Goal: Task Accomplishment & Management: Use online tool/utility

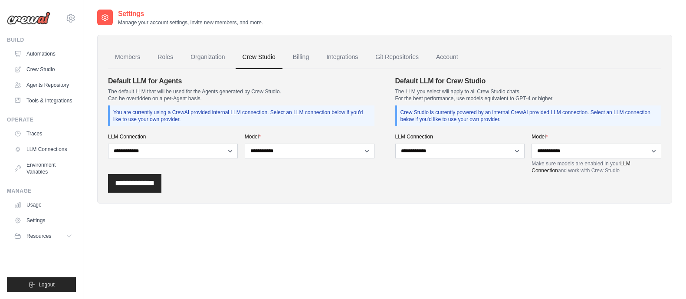
select select "******"
select select "**********"
select select "******"
select select "**********"
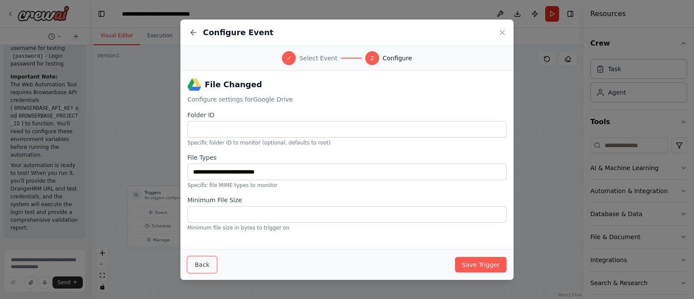
click at [203, 270] on button "Back" at bounding box center [202, 265] width 30 height 16
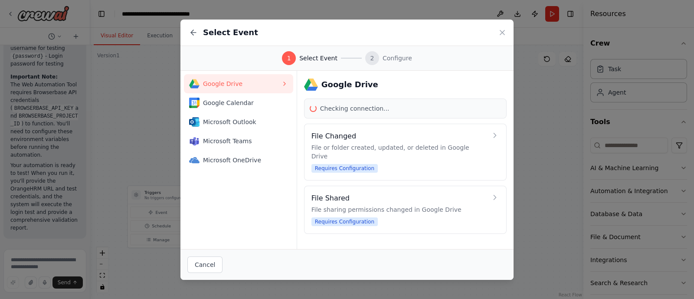
click at [223, 86] on span "Google Drive" at bounding box center [242, 83] width 78 height 9
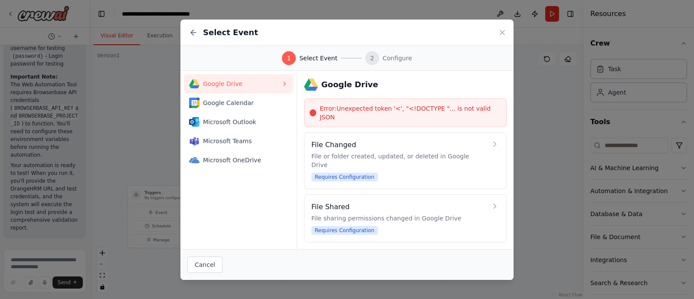
click at [278, 81] on span "Google Drive" at bounding box center [242, 83] width 78 height 9
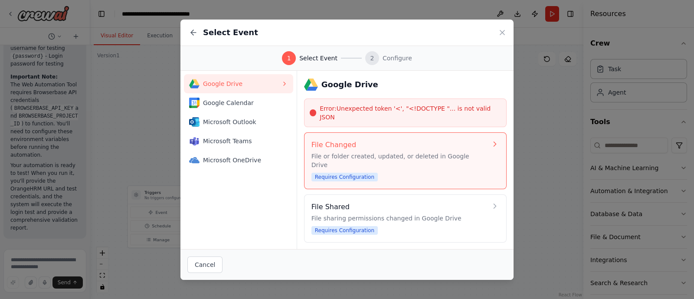
click at [410, 159] on div "File Changed File or folder created, updated, or deleted in Google Drive Requir…" at bounding box center [400, 161] width 176 height 42
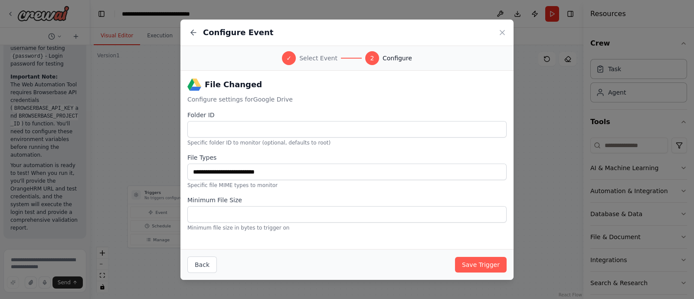
click at [128, 47] on div "Configure Event ✓ Select Event 2 Configure File Changed Configure settings for …" at bounding box center [347, 149] width 694 height 299
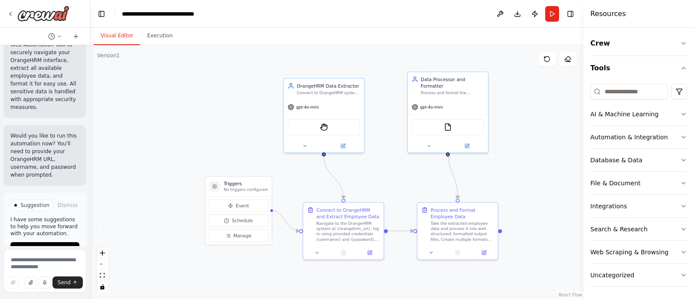
scroll to position [1, 0]
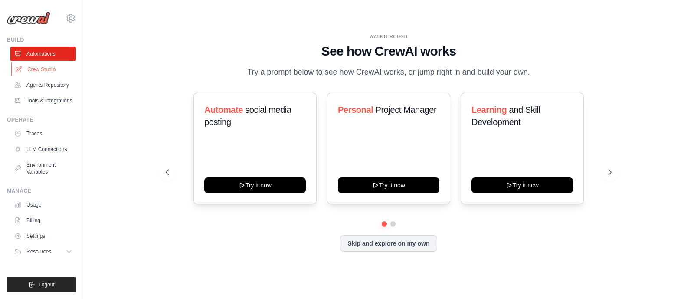
click at [45, 67] on link "Crew Studio" at bounding box center [44, 69] width 66 height 14
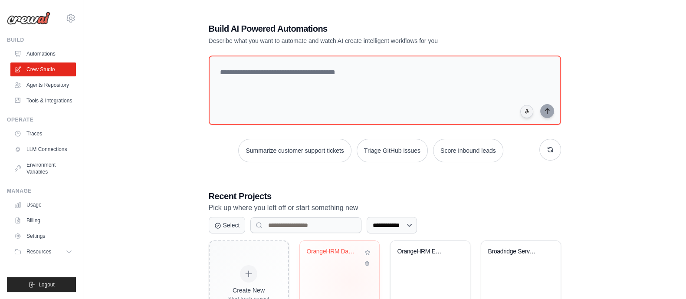
click at [351, 281] on div "OrangeHRM Database Analytics Automa..." at bounding box center [339, 275] width 79 height 69
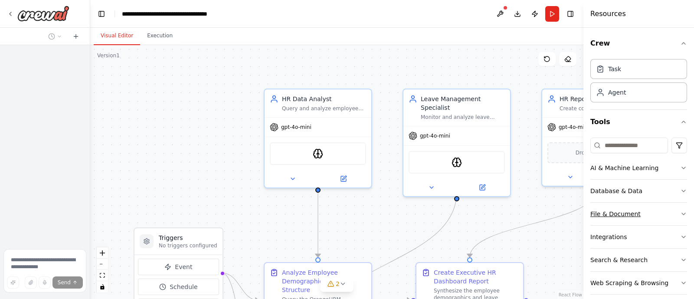
click at [599, 213] on div "File & Document" at bounding box center [616, 214] width 50 height 9
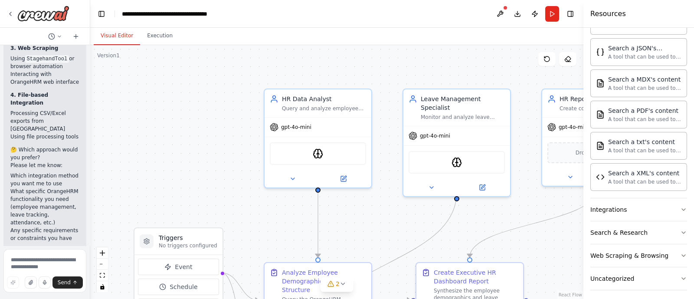
scroll to position [287, 0]
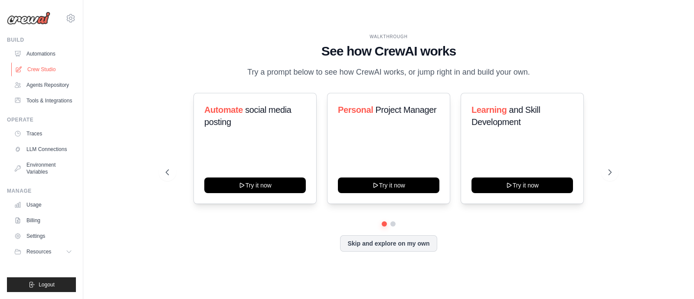
click at [43, 64] on link "Crew Studio" at bounding box center [44, 69] width 66 height 14
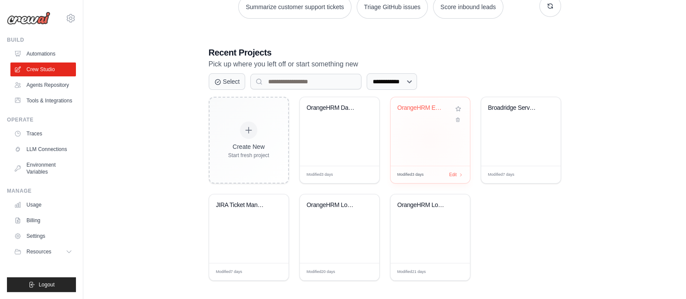
scroll to position [145, 0]
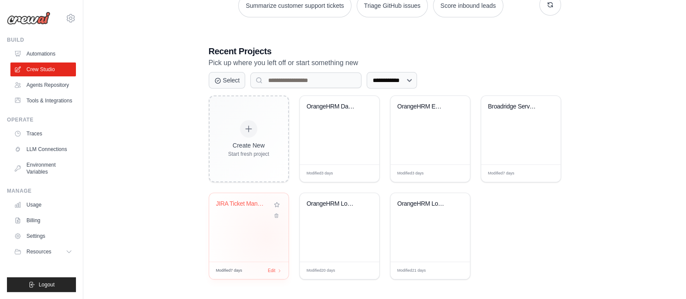
click at [266, 236] on div "JIRA Ticket Management Automation" at bounding box center [248, 227] width 79 height 69
click at [57, 101] on link "Tools & Integrations" at bounding box center [44, 101] width 66 height 14
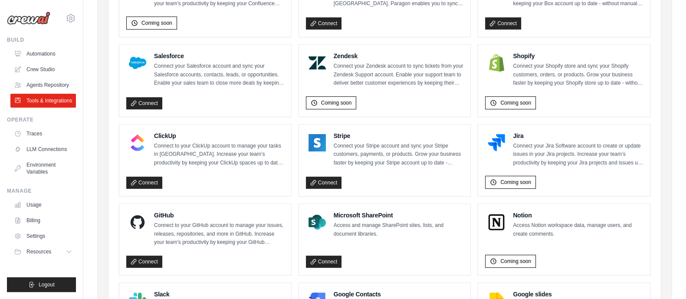
scroll to position [371, 0]
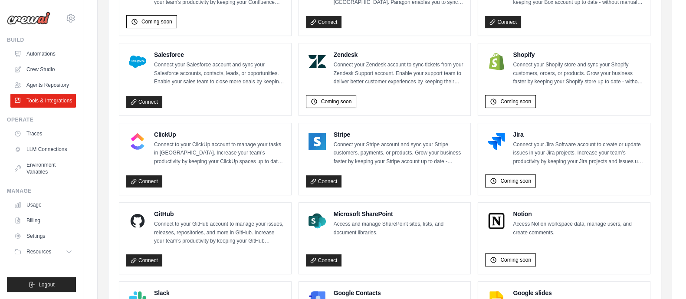
click at [533, 150] on p "Connect your Jira Software account to create or update issues in your Jira proj…" at bounding box center [578, 154] width 130 height 26
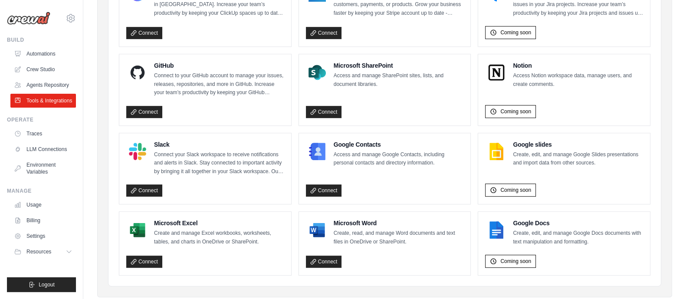
scroll to position [519, 0]
click at [37, 65] on link "Crew Studio" at bounding box center [44, 69] width 66 height 14
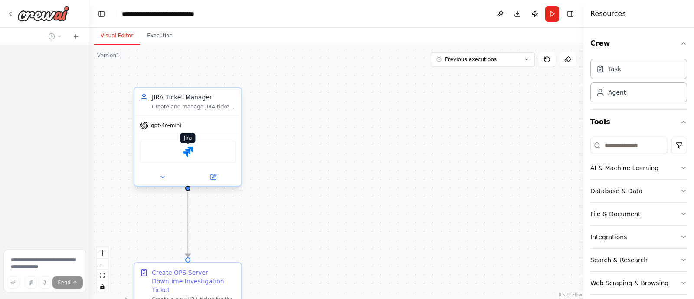
click at [188, 155] on img at bounding box center [188, 152] width 10 height 10
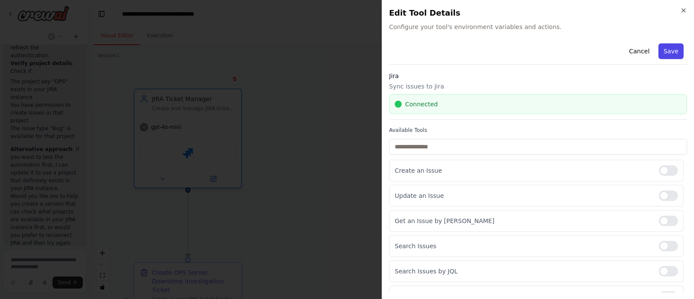
scroll to position [2659, 0]
click at [674, 53] on button "Save" at bounding box center [671, 51] width 25 height 16
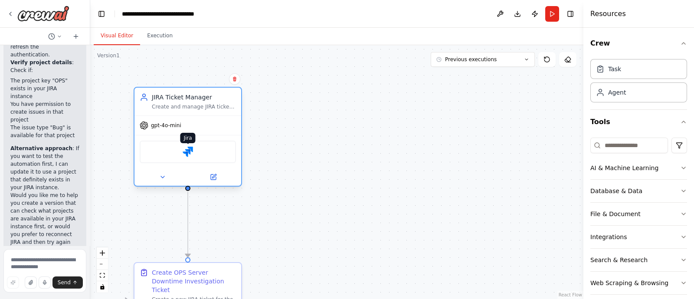
click at [191, 155] on img at bounding box center [188, 152] width 10 height 10
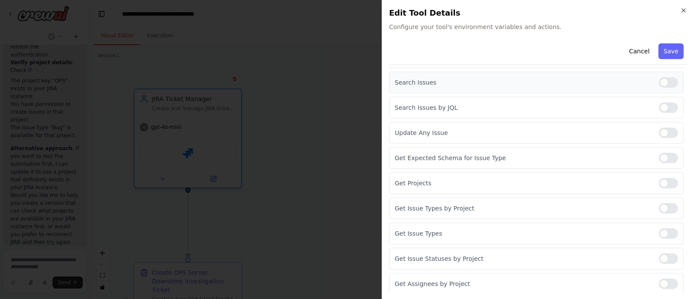
scroll to position [0, 0]
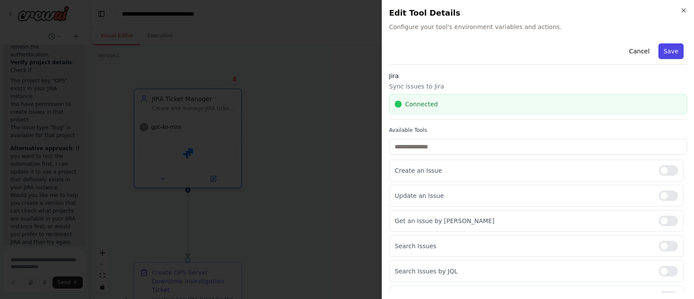
click at [665, 55] on button "Save" at bounding box center [671, 51] width 25 height 16
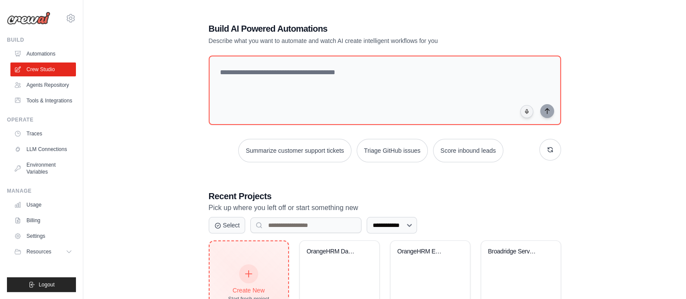
click at [254, 260] on div "Create New Start fresh project" at bounding box center [249, 283] width 79 height 85
click at [235, 278] on div "Create New Start fresh project" at bounding box center [248, 283] width 41 height 37
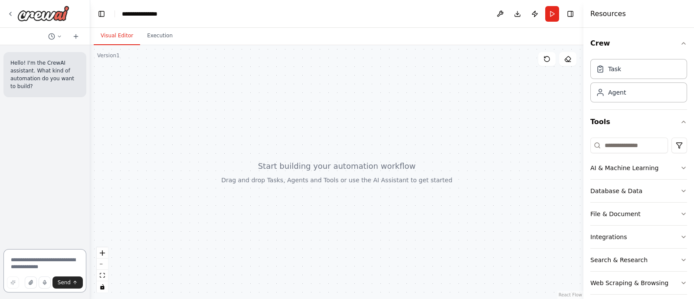
click at [27, 267] on textarea at bounding box center [44, 270] width 83 height 43
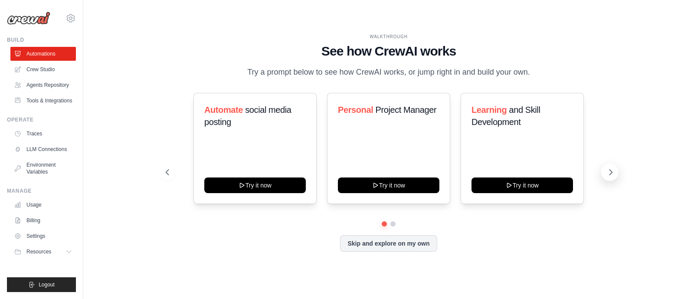
click at [604, 174] on button at bounding box center [610, 172] width 17 height 17
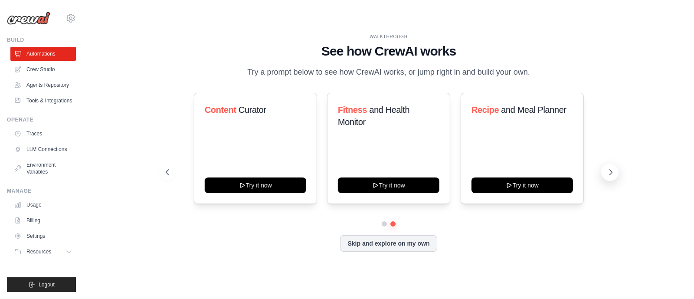
click at [604, 174] on button at bounding box center [610, 172] width 17 height 17
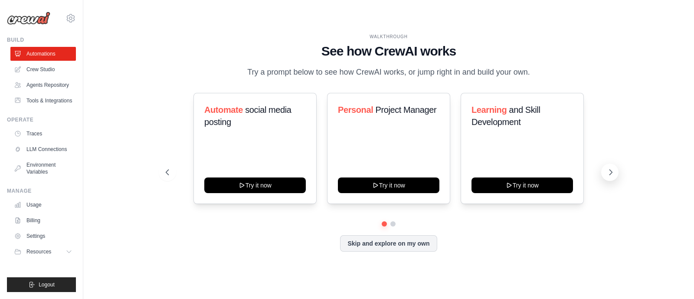
click at [604, 174] on button at bounding box center [610, 172] width 17 height 17
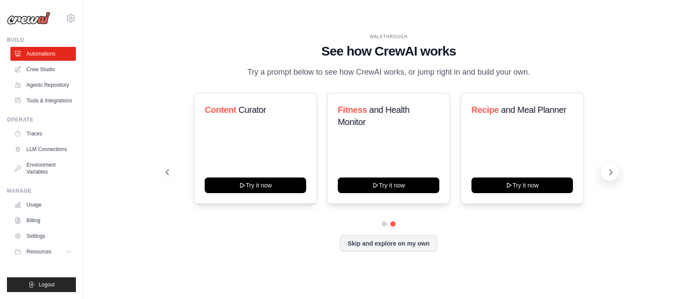
click at [604, 174] on button at bounding box center [610, 172] width 17 height 17
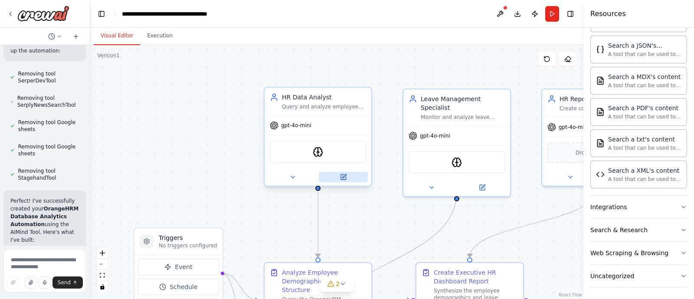
scroll to position [2661, 0]
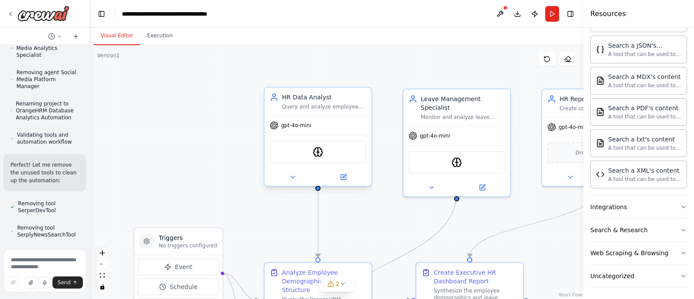
click at [334, 107] on div "Query and analyze employee data from OrangeHRM database using natural language …" at bounding box center [324, 106] width 84 height 7
click at [365, 81] on icon at bounding box center [364, 79] width 3 height 5
click at [343, 79] on button "Confirm" at bounding box center [340, 79] width 31 height 10
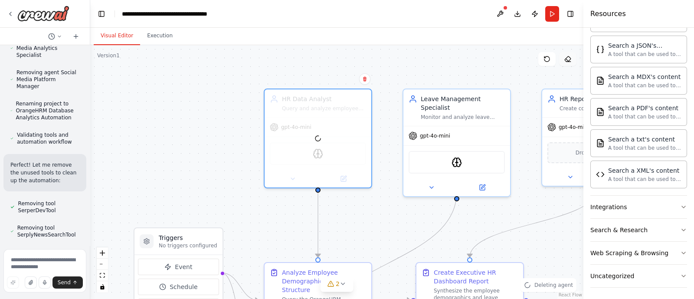
click at [571, 61] on icon at bounding box center [568, 59] width 7 height 7
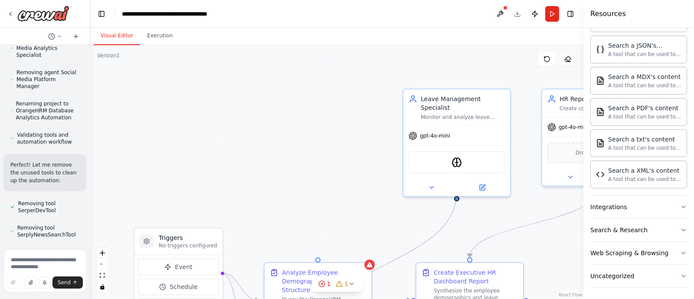
click at [571, 61] on icon at bounding box center [568, 59] width 7 height 7
drag, startPoint x: 571, startPoint y: 61, endPoint x: 477, endPoint y: 113, distance: 107.0
click at [477, 113] on div "Version 1 Show Tools Hide Agents .deletable-edge-delete-btn { width: 20px; heig…" at bounding box center [336, 172] width 493 height 254
click at [571, 59] on icon at bounding box center [568, 59] width 7 height 7
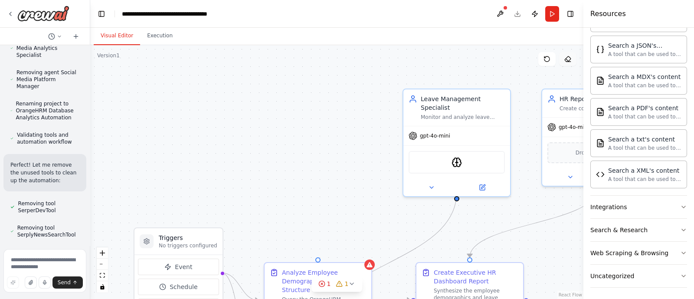
click at [571, 59] on icon at bounding box center [568, 59] width 7 height 7
click at [571, 62] on icon at bounding box center [568, 59] width 7 height 7
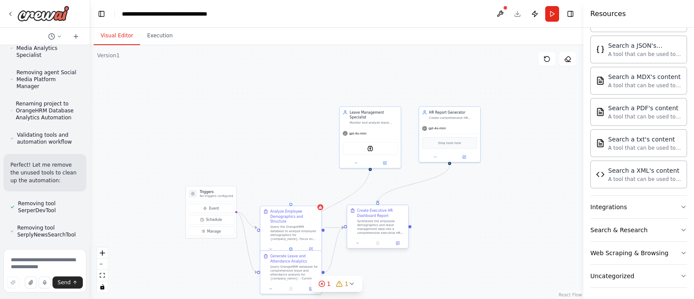
click at [367, 218] on div "Create Executive HR Dashboard Report Synthesize the employee demographics and l…" at bounding box center [381, 221] width 48 height 27
click at [401, 199] on icon at bounding box center [401, 196] width 3 height 5
click at [377, 197] on button "Confirm" at bounding box center [377, 197] width 31 height 10
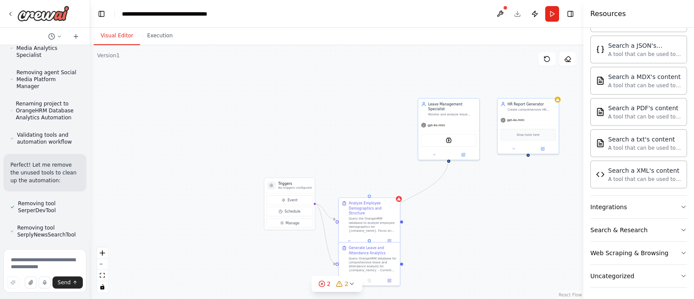
drag, startPoint x: 377, startPoint y: 197, endPoint x: 443, endPoint y: 191, distance: 66.2
click at [443, 191] on div ".deletable-edge-delete-btn { width: 20px; height: 20px; border: 0px solid #ffff…" at bounding box center [336, 172] width 493 height 254
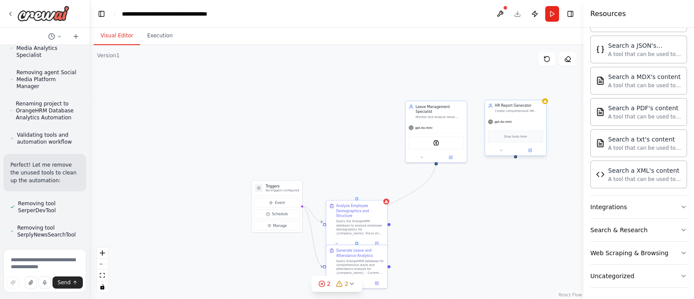
click at [529, 125] on div "gpt-4o-mini" at bounding box center [515, 121] width 61 height 11
click at [541, 95] on button at bounding box center [539, 91] width 11 height 11
click at [520, 97] on div ".deletable-edge-delete-btn { width: 20px; height: 20px; border: 0px solid #ffff…" at bounding box center [336, 172] width 493 height 254
click at [448, 121] on div "gpt-4o-mini AIMindTool" at bounding box center [436, 141] width 61 height 40
click at [460, 88] on button at bounding box center [459, 91] width 11 height 11
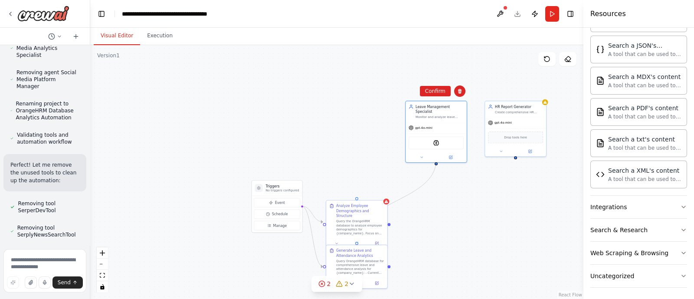
click at [436, 85] on div ".deletable-edge-delete-btn { width: 20px; height: 20px; border: 0px solid #ffff…" at bounding box center [336, 172] width 493 height 254
click at [462, 114] on div "Monitor and analyze leave requests, attendance patterns, and time-off data from…" at bounding box center [440, 116] width 48 height 4
click at [462, 95] on button at bounding box center [459, 91] width 11 height 11
click at [442, 95] on button "Confirm" at bounding box center [435, 91] width 31 height 10
click at [563, 55] on button at bounding box center [567, 59] width 17 height 14
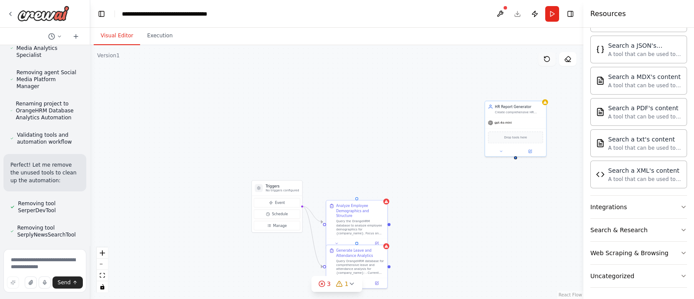
click at [549, 55] on button at bounding box center [547, 59] width 17 height 14
click at [501, 12] on button at bounding box center [500, 14] width 14 height 16
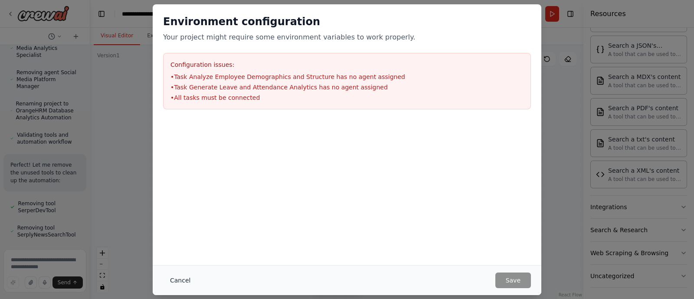
click at [176, 278] on button "Cancel" at bounding box center [180, 281] width 34 height 16
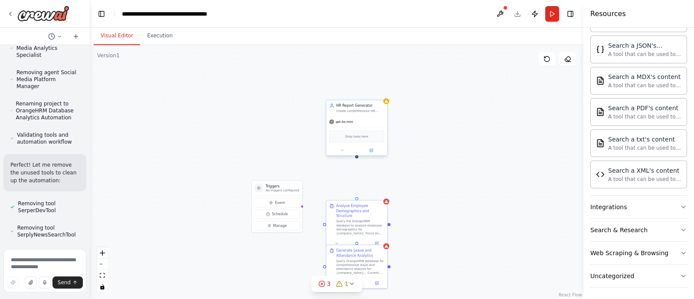
click at [367, 109] on div "Create comprehensive HR reports and dashboards by combining insights from emplo…" at bounding box center [360, 111] width 48 height 4
click at [382, 91] on icon at bounding box center [380, 91] width 3 height 5
click at [358, 90] on button "Confirm" at bounding box center [356, 91] width 31 height 10
click at [363, 218] on div "Query the OrangeHRM database to analyze employee demographics for {company_name…" at bounding box center [360, 226] width 48 height 16
click at [381, 190] on icon at bounding box center [380, 191] width 3 height 5
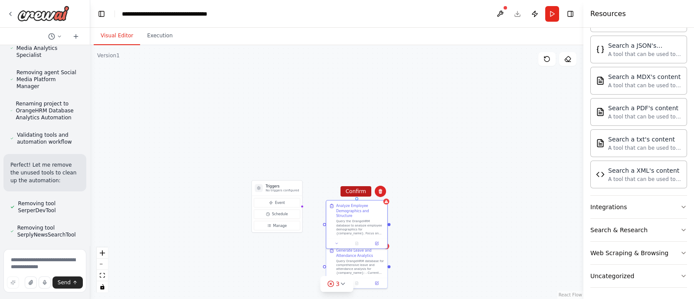
click at [363, 191] on button "Confirm" at bounding box center [356, 191] width 31 height 10
click at [355, 267] on div "Query OrangeHRM database for comprehensive leave and attendance analysis for {c…" at bounding box center [360, 266] width 48 height 16
click at [382, 237] on icon at bounding box center [380, 236] width 5 height 5
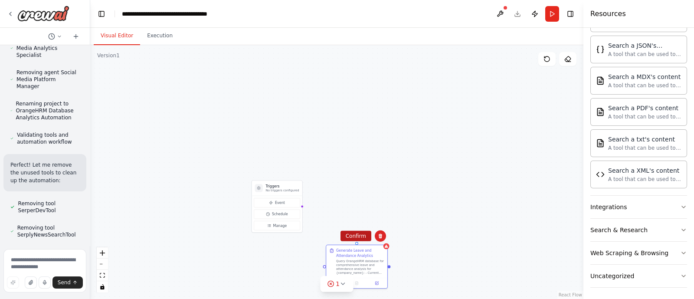
click at [362, 237] on button "Confirm" at bounding box center [356, 236] width 31 height 10
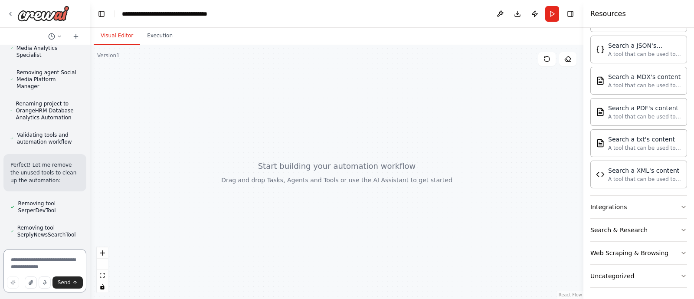
click at [23, 264] on textarea at bounding box center [44, 270] width 83 height 43
type textarea "*"
type textarea "**********"
click at [28, 13] on img at bounding box center [43, 14] width 52 height 16
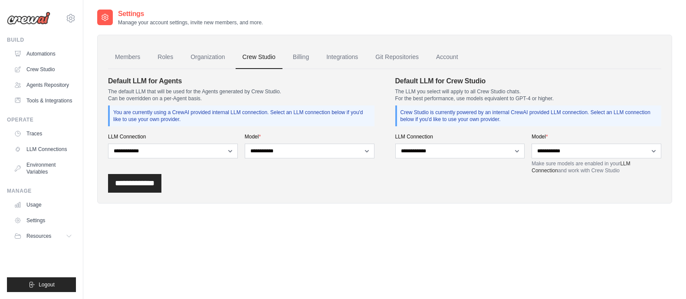
select select "******"
select select "**********"
select select "******"
select select "**********"
click at [46, 67] on link "Crew Studio" at bounding box center [44, 69] width 66 height 14
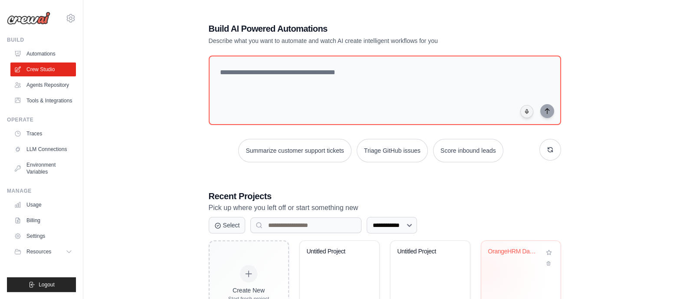
click at [484, 270] on div "OrangeHRM Database Analytics Automa..." at bounding box center [520, 275] width 79 height 69
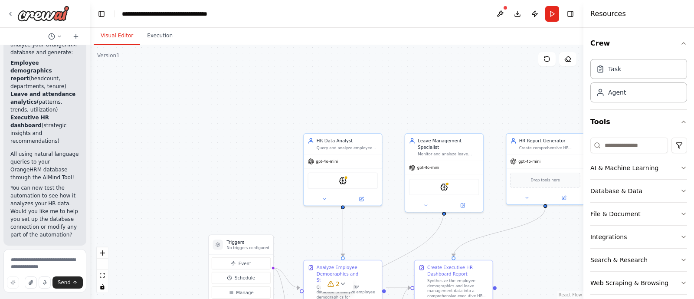
scroll to position [3569, 0]
click at [336, 287] on span "2" at bounding box center [338, 284] width 4 height 9
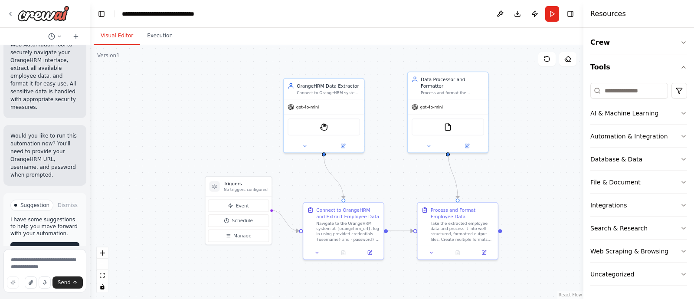
click at [43, 246] on span "Help fix error" at bounding box center [49, 249] width 34 height 7
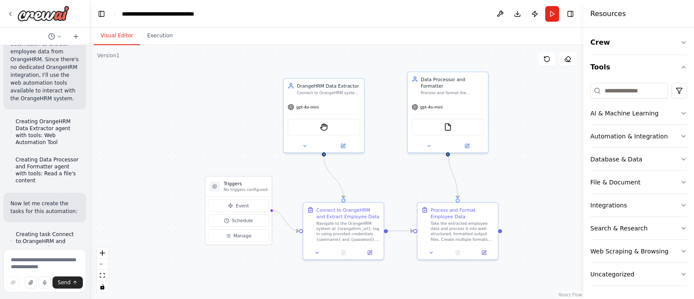
scroll to position [687, 0]
click at [178, 141] on div ".deletable-edge-delete-btn { width: 20px; height: 20px; border: 0px solid #ffff…" at bounding box center [336, 172] width 493 height 254
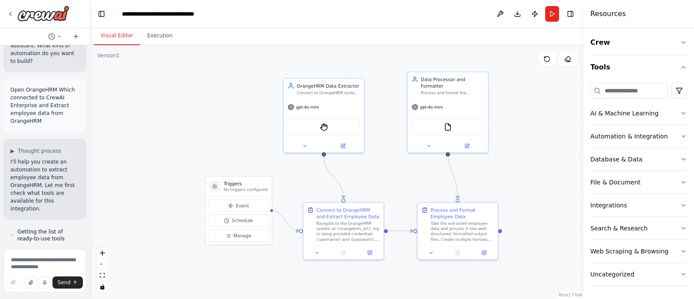
scroll to position [0, 0]
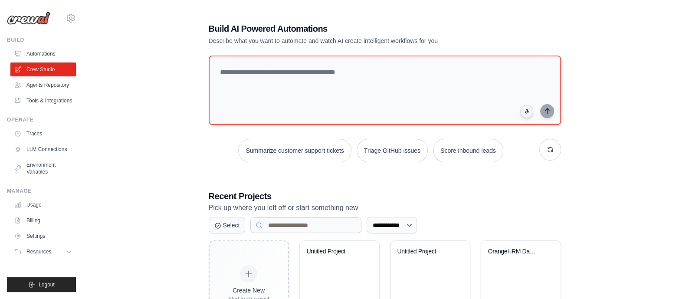
click at [30, 24] on img at bounding box center [28, 18] width 43 height 13
click at [35, 102] on link "Tools & Integrations" at bounding box center [44, 101] width 66 height 14
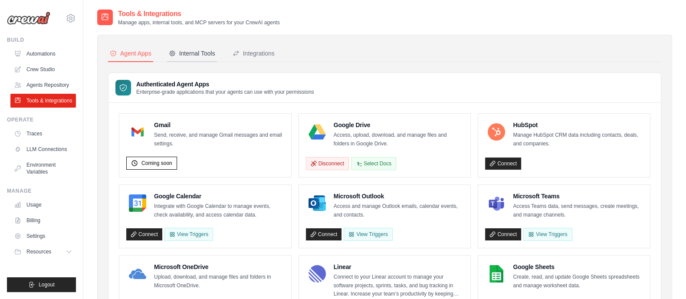
click at [180, 46] on button "Internal Tools" at bounding box center [192, 54] width 50 height 16
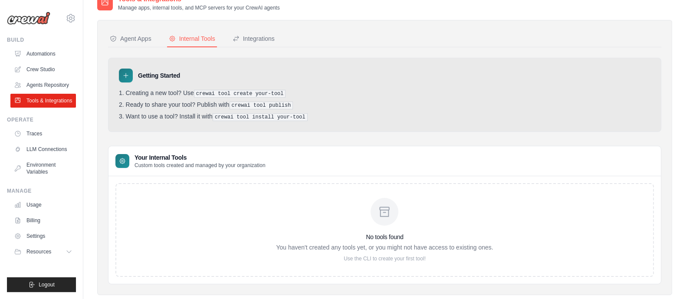
scroll to position [30, 0]
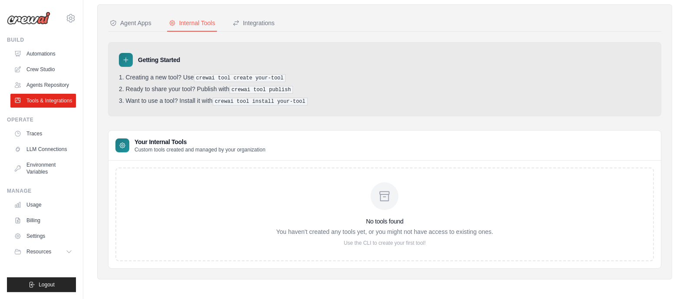
click at [286, 201] on div "No tools found You haven't created any tools yet, or you might not have access …" at bounding box center [384, 214] width 217 height 64
click at [181, 183] on div "No tools found You haven't created any tools yet, or you might not have access …" at bounding box center [384, 215] width 539 height 94
click at [303, 208] on div "No tools found You haven't created any tools yet, or you might not have access …" at bounding box center [384, 214] width 217 height 64
click at [250, 28] on button "Integrations" at bounding box center [254, 23] width 46 height 16
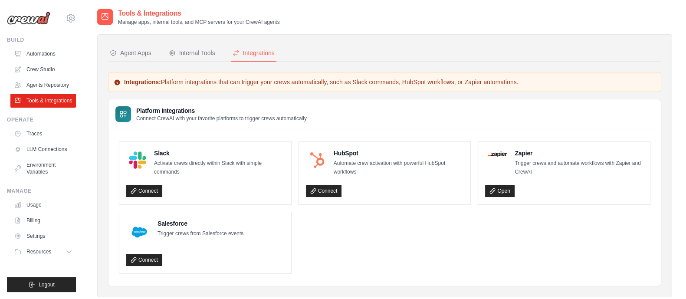
scroll to position [20, 0]
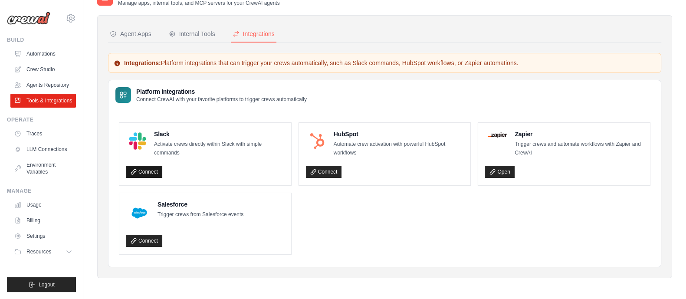
click at [144, 171] on link "Connect" at bounding box center [144, 172] width 36 height 12
click at [35, 134] on link "Traces" at bounding box center [44, 134] width 66 height 14
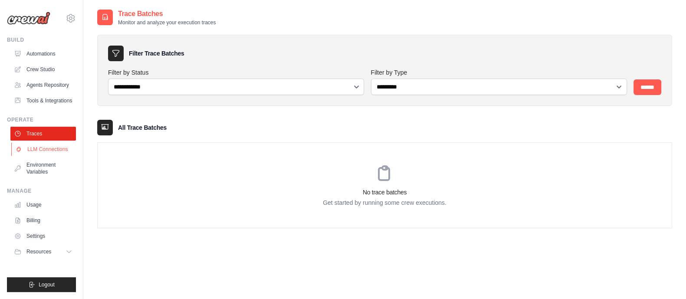
click at [40, 147] on link "LLM Connections" at bounding box center [44, 149] width 66 height 14
click at [40, 176] on link "Environment Variables" at bounding box center [44, 168] width 66 height 21
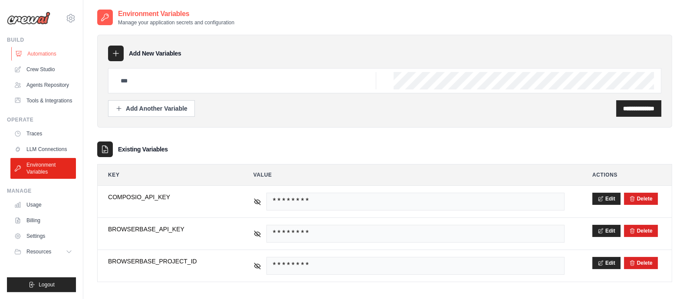
click at [30, 53] on link "Automations" at bounding box center [44, 54] width 66 height 14
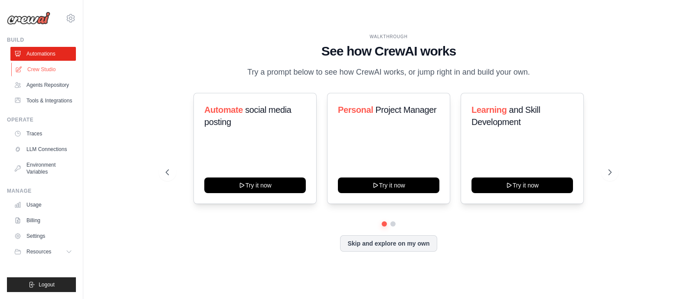
click at [36, 67] on link "Crew Studio" at bounding box center [44, 69] width 66 height 14
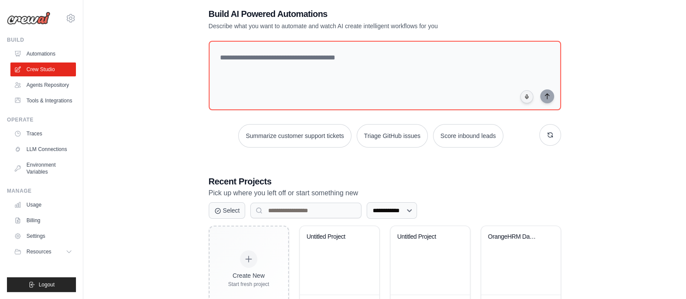
scroll to position [12, 0]
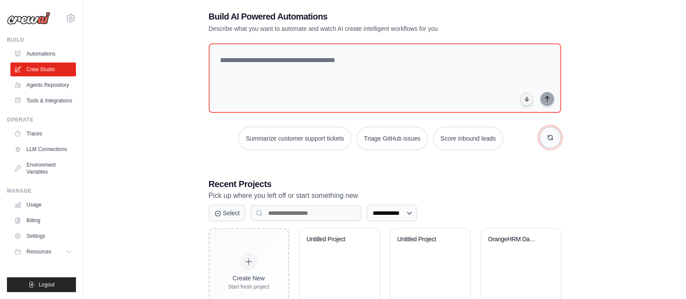
click at [547, 142] on button "button" at bounding box center [550, 138] width 22 height 22
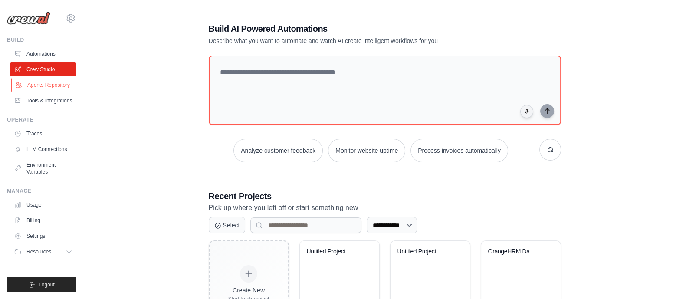
click at [30, 86] on link "Agents Repository" at bounding box center [44, 85] width 66 height 14
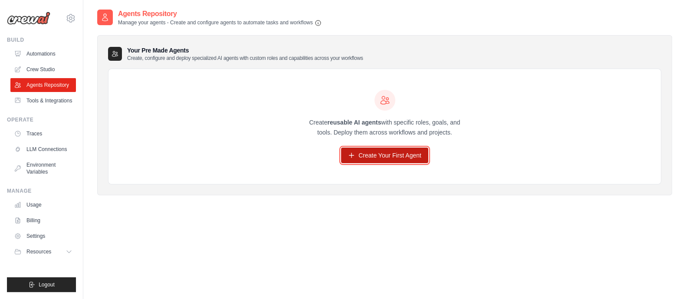
click at [369, 158] on link "Create Your First Agent" at bounding box center [384, 156] width 87 height 16
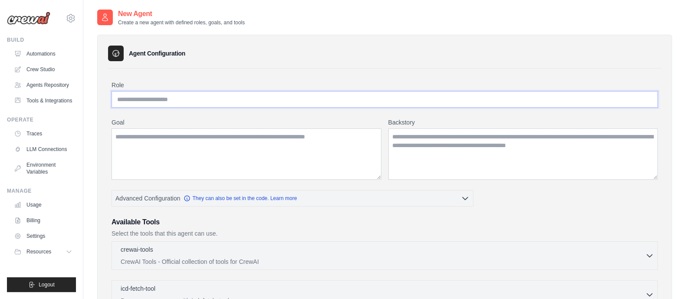
click at [201, 98] on input "Role" at bounding box center [385, 99] width 546 height 16
click at [135, 96] on input "**********" at bounding box center [385, 99] width 546 height 16
type input "**********"
click at [260, 170] on textarea "Goal" at bounding box center [247, 153] width 270 height 51
paste textarea "**********"
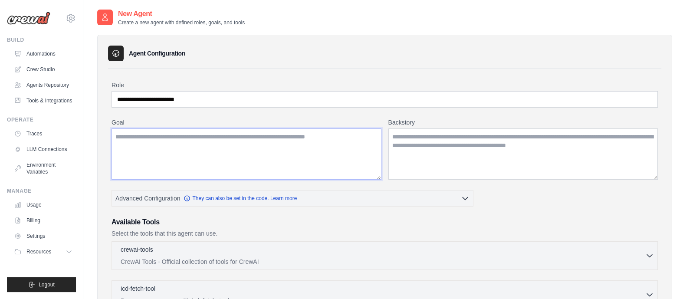
type textarea "**********"
paste textarea "**********"
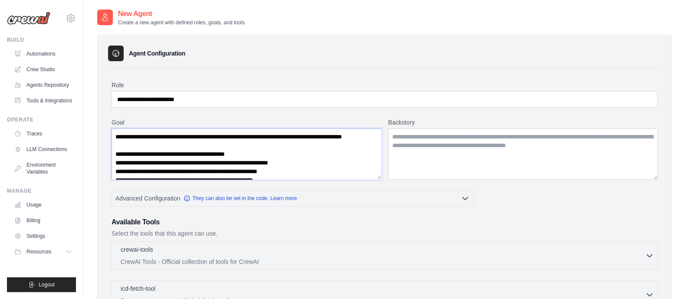
scroll to position [21, 0]
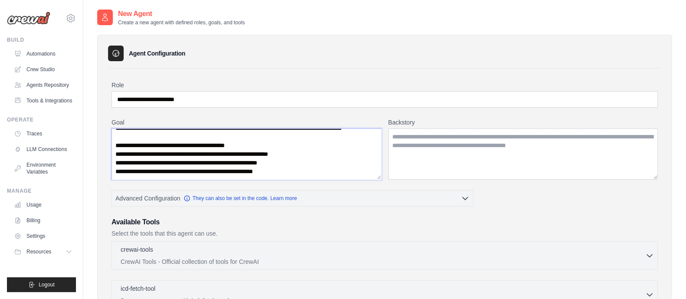
type textarea "**********"
click at [433, 161] on textarea "Backstory" at bounding box center [523, 153] width 270 height 51
paste textarea "**********"
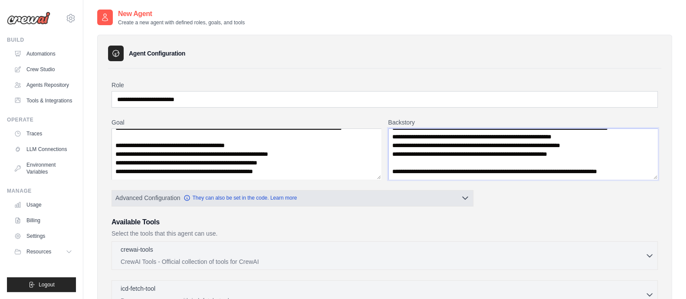
scroll to position [78, 0]
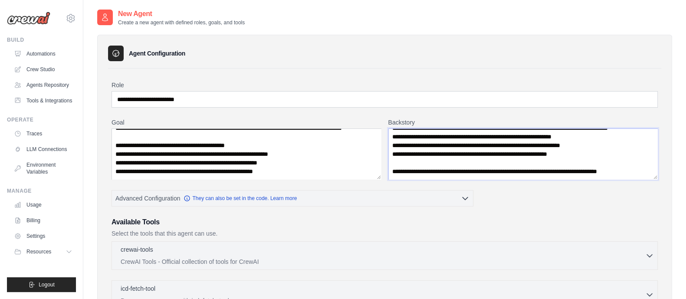
type textarea "**********"
click at [299, 168] on textarea "**********" at bounding box center [247, 153] width 270 height 51
click at [291, 171] on textarea "**********" at bounding box center [247, 153] width 270 height 51
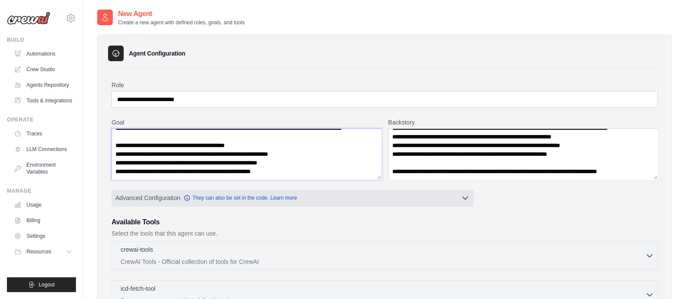
type textarea "**********"
click at [462, 196] on icon "button" at bounding box center [465, 198] width 9 height 9
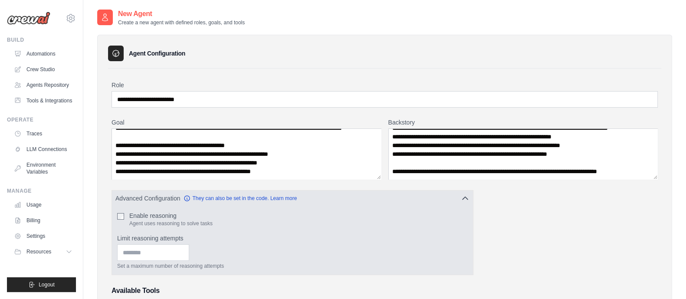
click at [122, 220] on div "Enable reasoning Agent uses reasoning to solve tasks" at bounding box center [292, 219] width 351 height 16
click at [154, 250] on input "Limit reasoning attempts" at bounding box center [153, 252] width 72 height 16
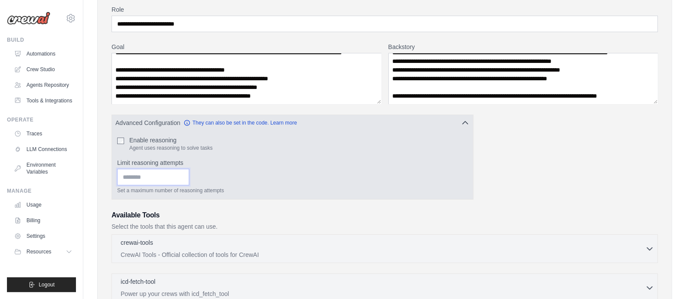
scroll to position [76, 0]
click at [189, 177] on input "*" at bounding box center [153, 176] width 72 height 16
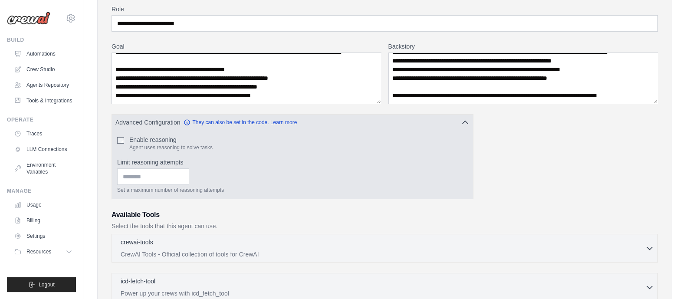
click at [240, 192] on p "Set a maximum number of reasoning attempts" at bounding box center [292, 190] width 351 height 7
click at [189, 174] on input "*" at bounding box center [153, 176] width 72 height 16
type input "*"
click at [189, 179] on input "*" at bounding box center [153, 176] width 72 height 16
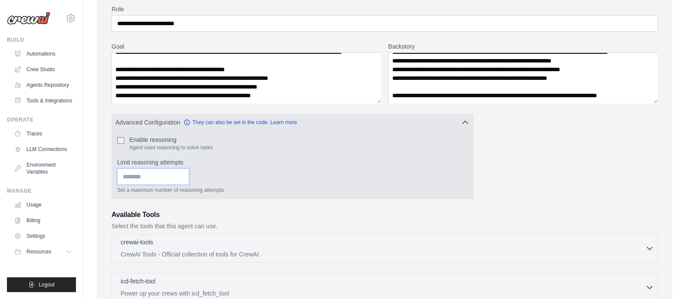
click at [189, 177] on input "*" at bounding box center [153, 176] width 72 height 16
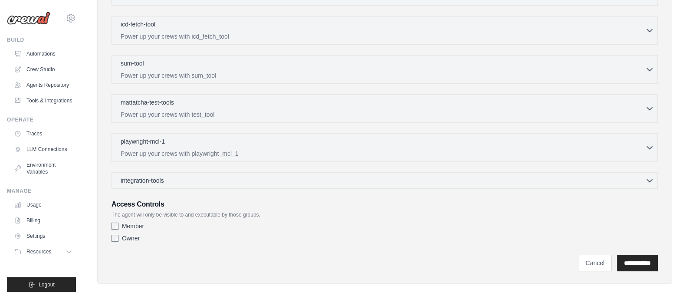
scroll to position [338, 0]
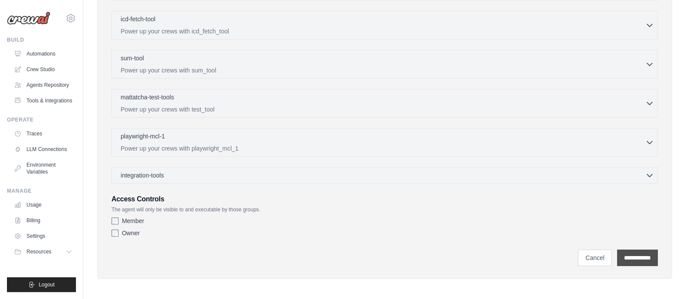
click at [640, 261] on input "**********" at bounding box center [637, 258] width 41 height 16
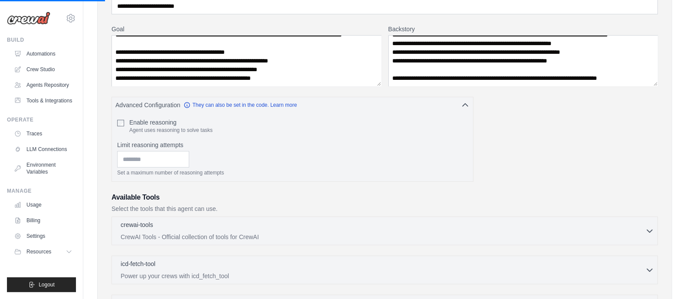
scroll to position [0, 0]
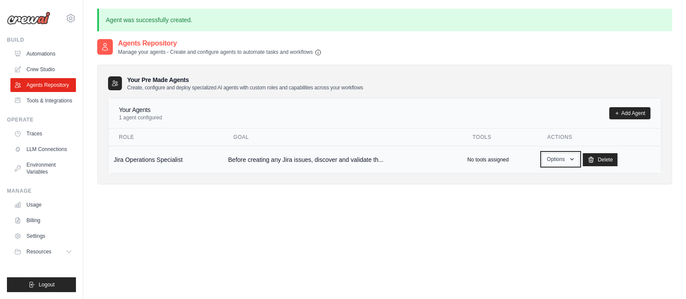
click at [557, 164] on button "Options" at bounding box center [560, 159] width 37 height 13
click at [537, 195] on link "Edit" at bounding box center [548, 195] width 62 height 16
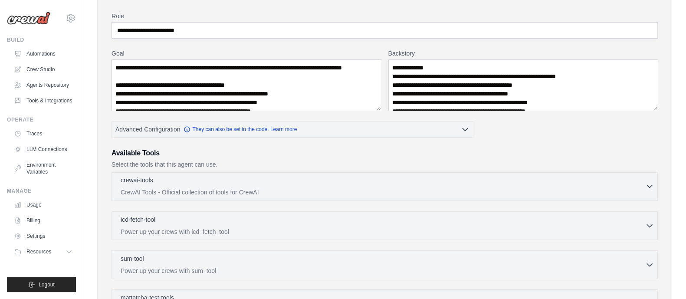
scroll to position [69, 0]
click at [235, 192] on p "CrewAI Tools - Official collection of tools for CrewAI" at bounding box center [383, 191] width 525 height 9
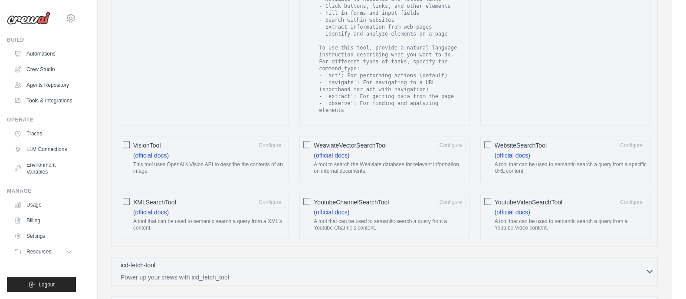
scroll to position [1410, 0]
click at [256, 260] on div "icd-fetch-tool 0 selected Power up your crews with icd_fetch_tool" at bounding box center [383, 270] width 525 height 21
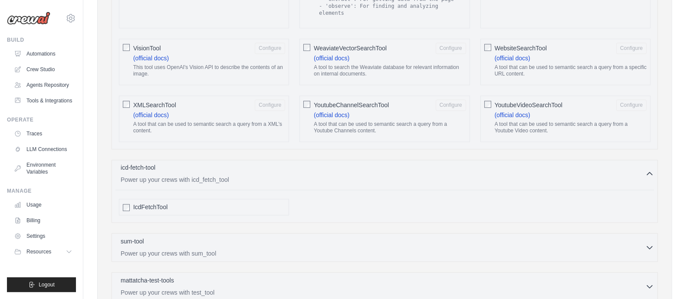
scroll to position [1525, 0]
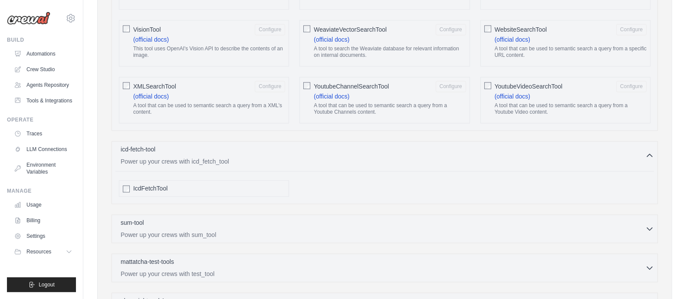
click at [249, 227] on div "sum-tool 0 selected Power up your crews with sum_tool SumTool" at bounding box center [385, 228] width 546 height 29
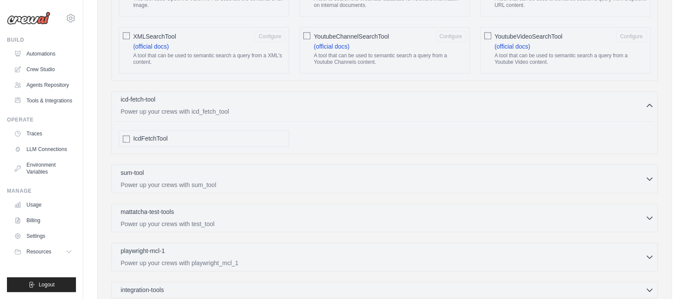
scroll to position [1676, 0]
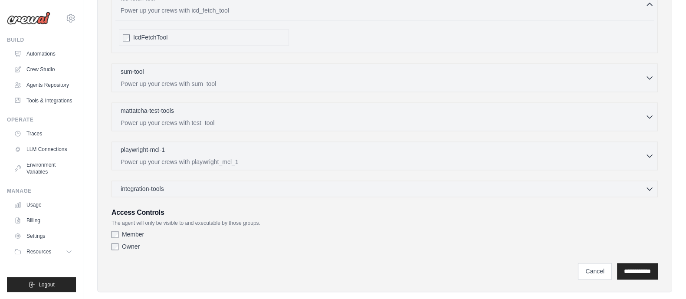
click at [208, 181] on div "integration-tools 0 selected Gmail HubSpot Microsoft Teams" at bounding box center [385, 189] width 546 height 16
click at [162, 184] on span "integration-tools" at bounding box center [142, 188] width 43 height 9
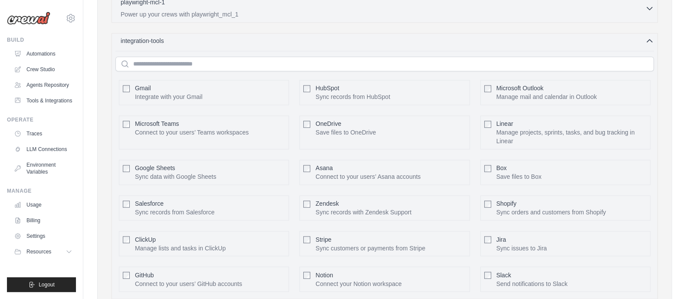
scroll to position [1825, 0]
click at [490, 230] on div "Jira Sync issues to Jira Configure" at bounding box center [565, 242] width 170 height 25
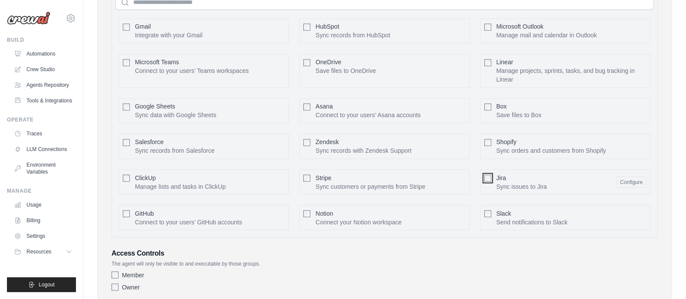
scroll to position [1886, 0]
click at [627, 175] on button "Configure" at bounding box center [631, 180] width 30 height 11
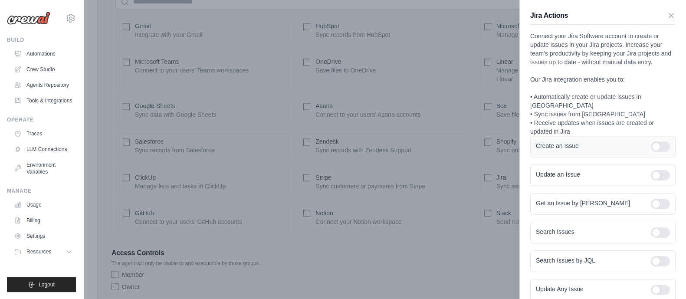
click at [655, 141] on div at bounding box center [660, 146] width 19 height 10
click at [655, 170] on div at bounding box center [660, 175] width 19 height 10
click at [659, 199] on div at bounding box center [660, 204] width 19 height 10
click at [658, 227] on div at bounding box center [660, 232] width 19 height 10
click at [656, 256] on div at bounding box center [660, 261] width 19 height 10
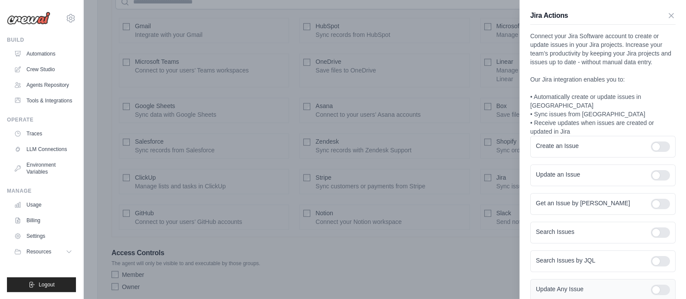
click at [654, 285] on div at bounding box center [660, 290] width 19 height 10
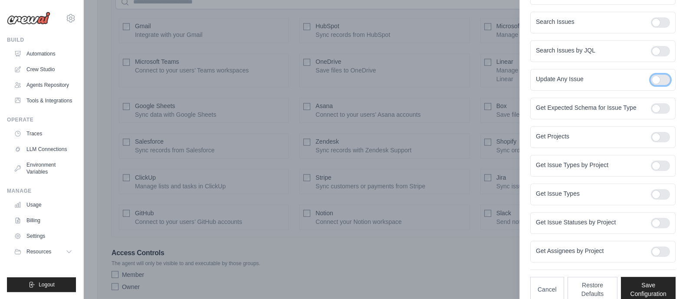
scroll to position [217, 0]
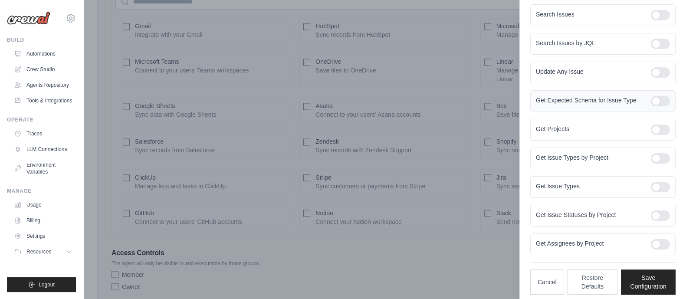
click at [651, 96] on div at bounding box center [660, 101] width 19 height 10
click at [657, 127] on div at bounding box center [660, 130] width 19 height 10
click at [651, 153] on div at bounding box center [660, 158] width 19 height 10
click at [653, 185] on div at bounding box center [660, 187] width 19 height 10
click at [653, 205] on div "Get Issue Statuses by Project" at bounding box center [602, 216] width 145 height 22
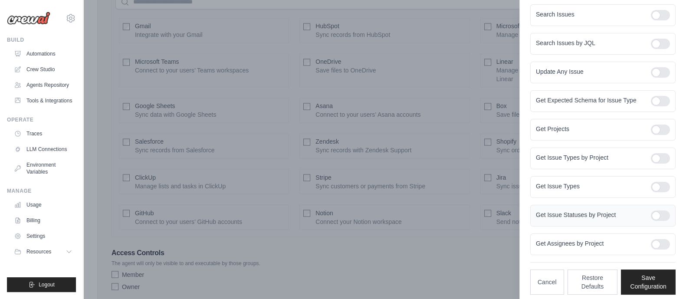
click at [653, 217] on div at bounding box center [660, 215] width 19 height 10
click at [654, 240] on div at bounding box center [660, 244] width 19 height 10
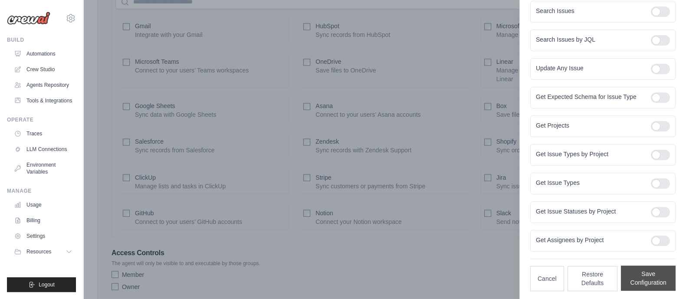
click at [642, 280] on button "Save Configuration" at bounding box center [648, 278] width 55 height 25
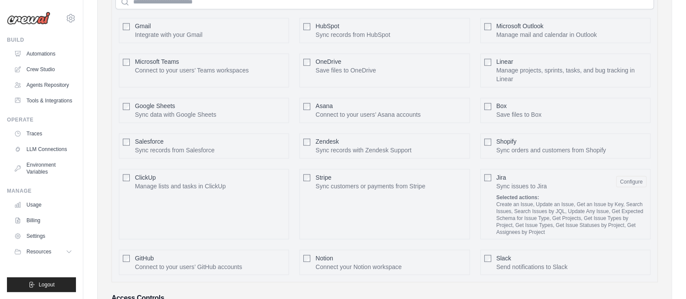
scroll to position [1970, 0]
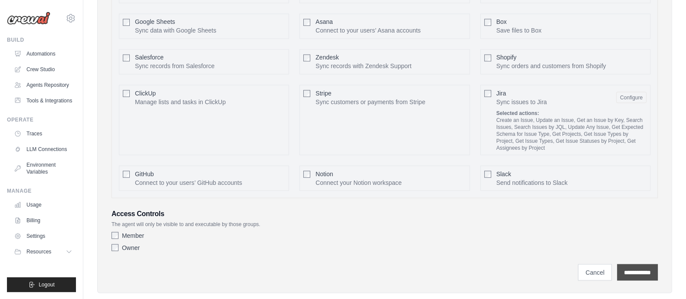
click at [626, 264] on input "**********" at bounding box center [637, 272] width 41 height 16
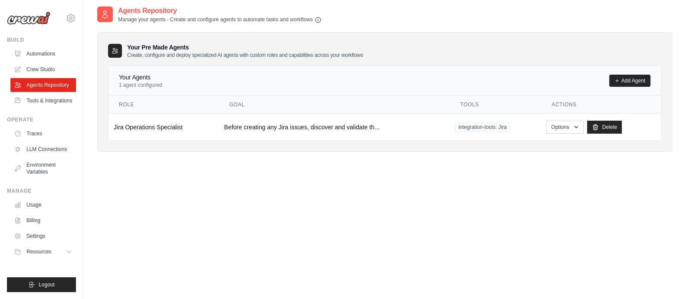
scroll to position [47, 0]
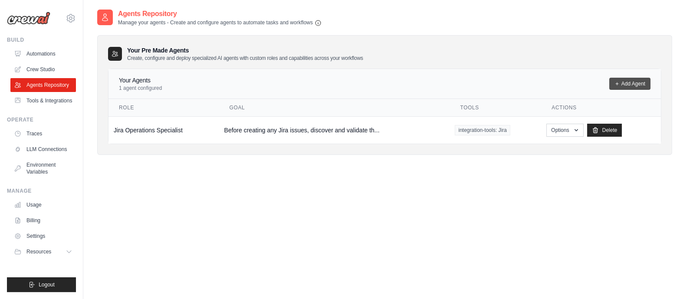
click at [623, 81] on link "Add Agent" at bounding box center [629, 84] width 41 height 12
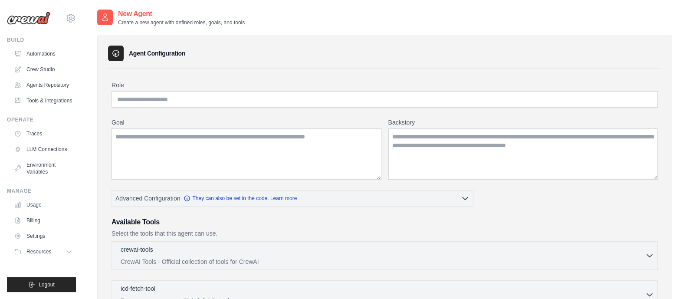
click at [226, 110] on div "Role Goal Backstory Advanced Configuration They can also be set in the code. Le…" at bounding box center [385, 296] width 546 height 430
click at [171, 103] on input "Role" at bounding box center [385, 99] width 546 height 16
click at [154, 139] on textarea "Goal" at bounding box center [247, 153] width 270 height 51
paste textarea "**********"
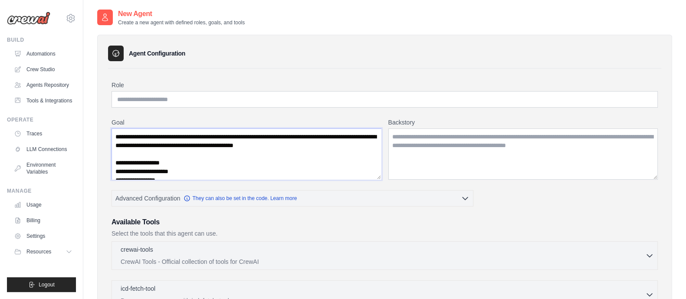
scroll to position [47, 0]
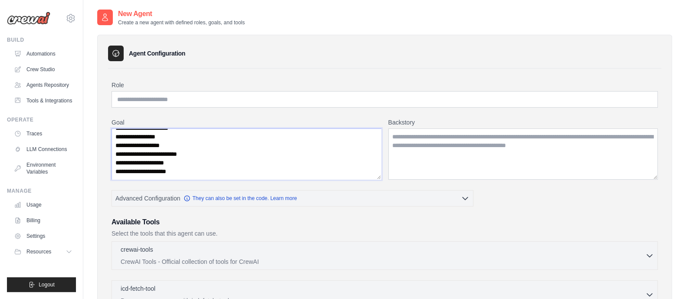
type textarea "**********"
click at [501, 151] on textarea "Backstory" at bounding box center [523, 153] width 270 height 51
paste textarea "**********"
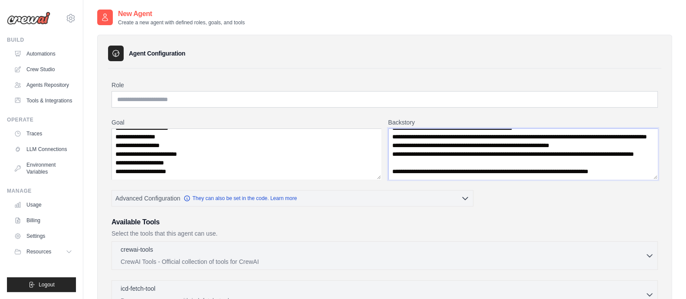
paste textarea "**********"
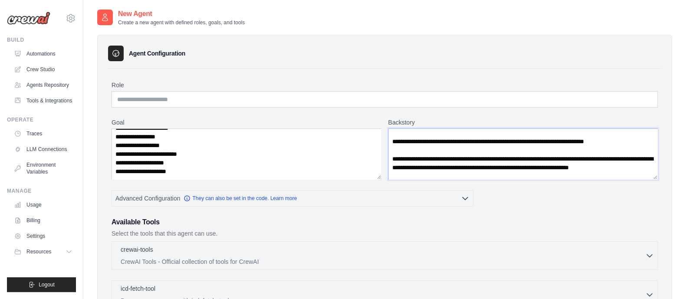
scroll to position [186, 0]
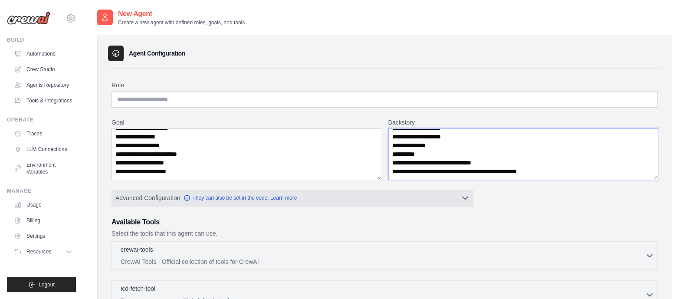
type textarea "**********"
click at [464, 199] on icon "button" at bounding box center [465, 198] width 9 height 9
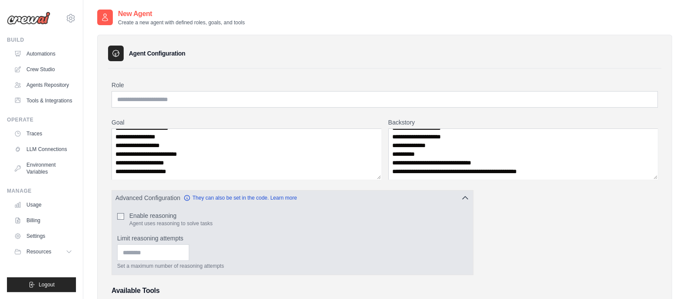
click at [464, 199] on icon "button" at bounding box center [465, 198] width 9 height 9
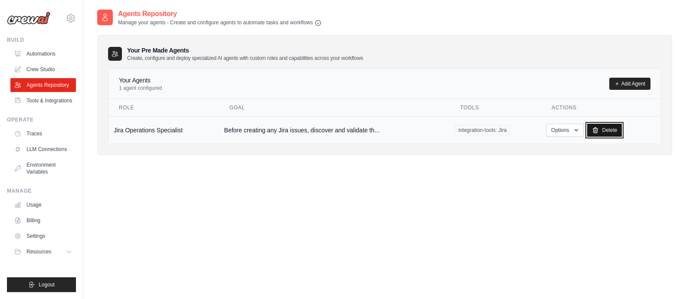
click at [602, 130] on link "Delete" at bounding box center [604, 130] width 35 height 13
click at [602, 129] on link "Delete" at bounding box center [604, 130] width 35 height 13
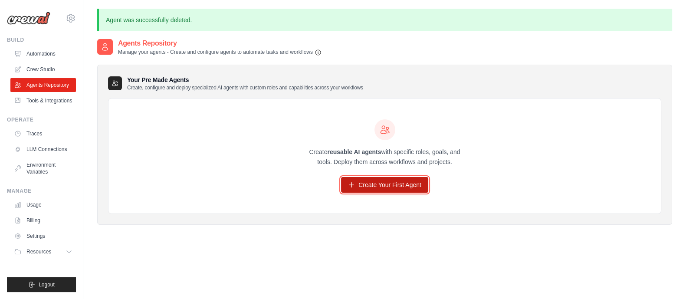
click at [405, 181] on link "Create Your First Agent" at bounding box center [384, 185] width 87 height 16
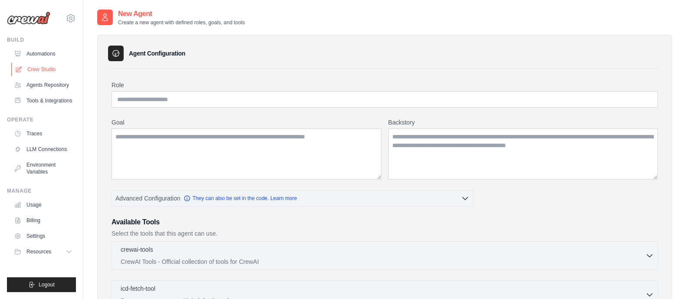
click at [40, 68] on link "Crew Studio" at bounding box center [44, 69] width 66 height 14
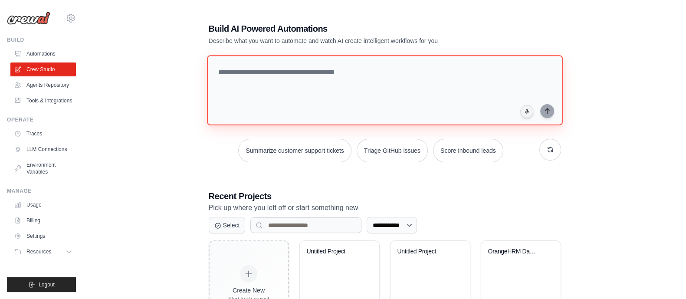
click at [240, 91] on textarea at bounding box center [385, 90] width 356 height 70
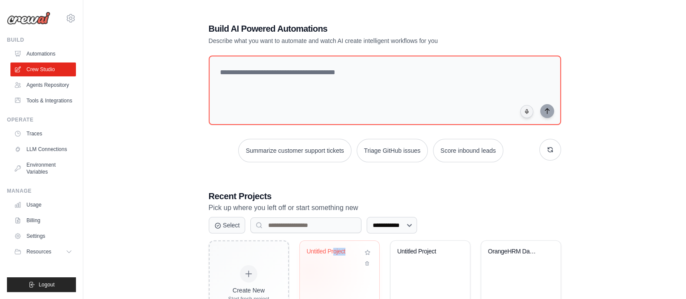
drag, startPoint x: 346, startPoint y: 267, endPoint x: 334, endPoint y: 280, distance: 18.1
click at [334, 280] on div "Untitled Project" at bounding box center [339, 275] width 79 height 69
click at [403, 222] on select "**********" at bounding box center [392, 225] width 50 height 16
click at [367, 217] on select "**********" at bounding box center [392, 225] width 50 height 16
click at [410, 218] on select "**********" at bounding box center [392, 225] width 50 height 16
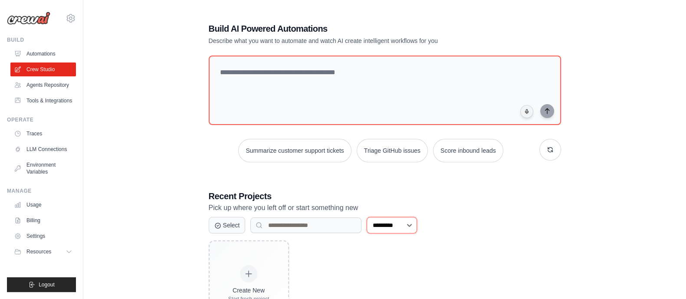
select select "********"
click at [367, 217] on select "**********" at bounding box center [392, 225] width 50 height 16
click at [393, 231] on select "**********" at bounding box center [392, 225] width 50 height 16
click at [289, 225] on input at bounding box center [305, 225] width 111 height 16
click at [327, 41] on p "Describe what you want to automate and watch AI create intelligent workflows fo…" at bounding box center [355, 40] width 292 height 9
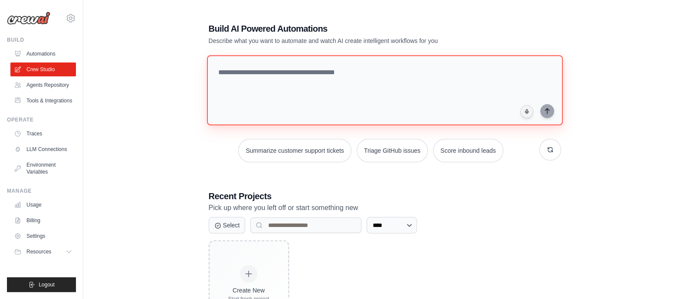
click at [282, 95] on textarea at bounding box center [385, 90] width 356 height 70
paste textarea "**********"
type textarea "**********"
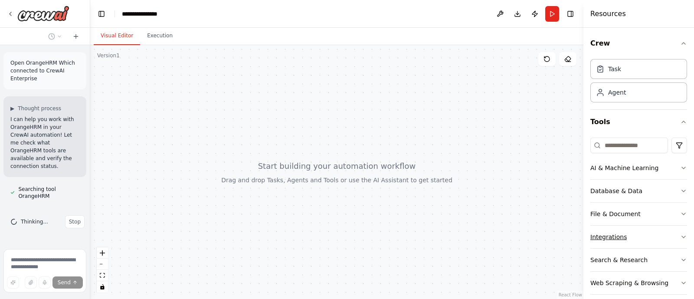
click at [625, 235] on button "Integrations" at bounding box center [639, 237] width 97 height 23
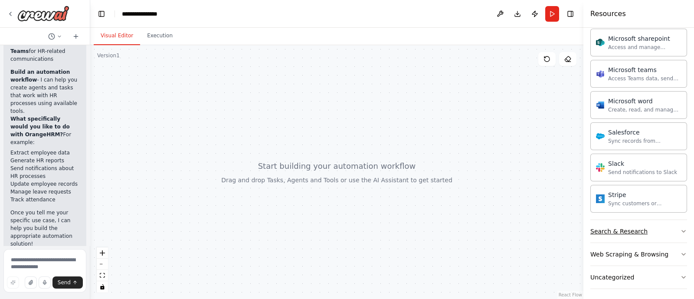
click at [632, 230] on div "Search & Research" at bounding box center [619, 231] width 57 height 9
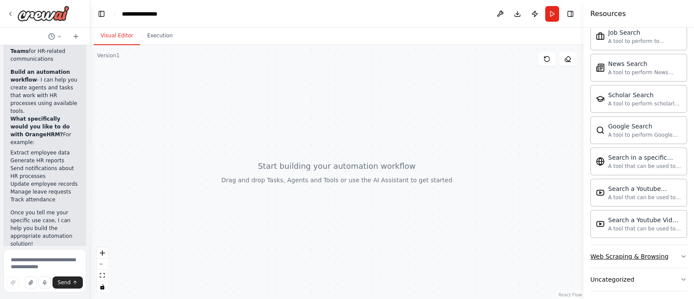
click at [625, 252] on div "Web Scraping & Browsing" at bounding box center [630, 256] width 78 height 9
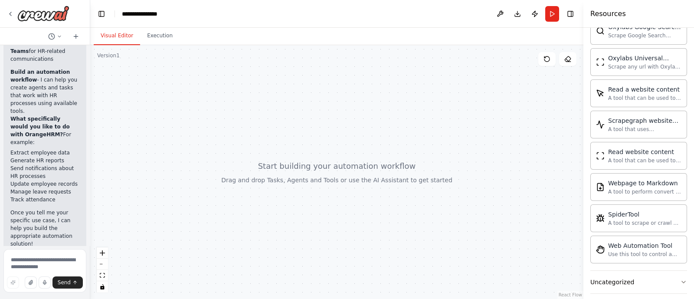
click at [326, 148] on div at bounding box center [336, 172] width 493 height 254
click at [44, 260] on textarea at bounding box center [44, 270] width 83 height 43
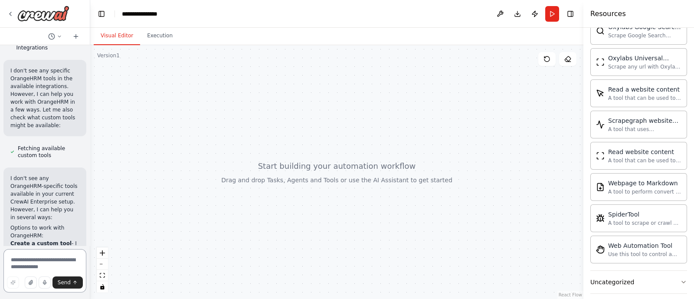
scroll to position [283, 0]
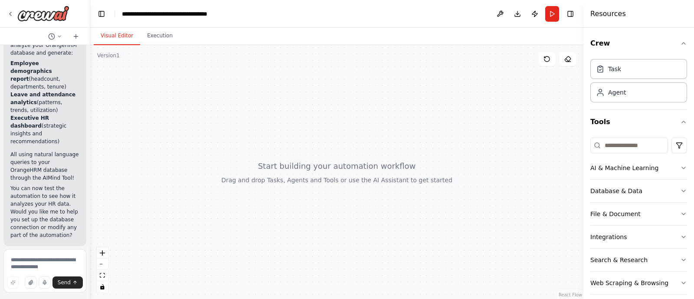
click at [42, 253] on textarea at bounding box center [44, 270] width 83 height 43
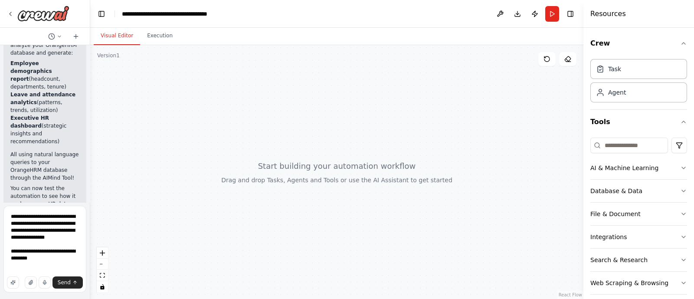
drag, startPoint x: 20, startPoint y: 218, endPoint x: 0, endPoint y: 215, distance: 19.8
click at [0, 215] on div "Hello! I'm the CrewAI assistant. What kind of automation do you want to build? …" at bounding box center [45, 149] width 90 height 299
click at [17, 259] on textarea "**********" at bounding box center [44, 249] width 83 height 87
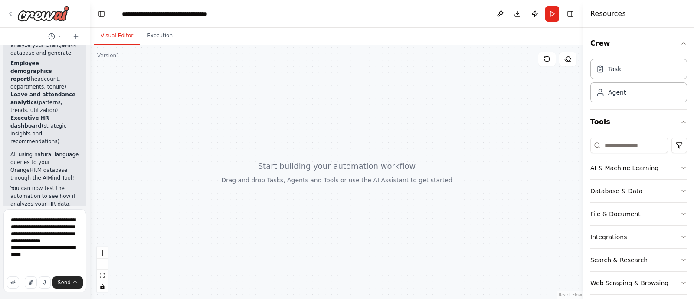
type textarea "**********"
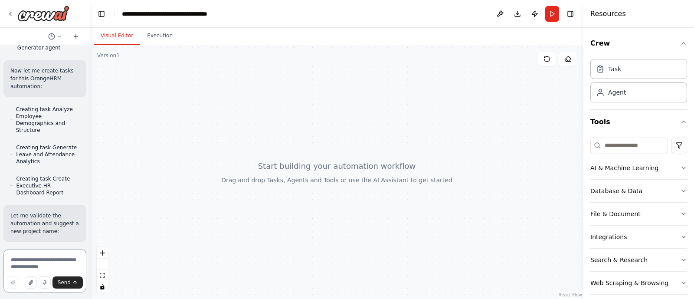
scroll to position [2174, 0]
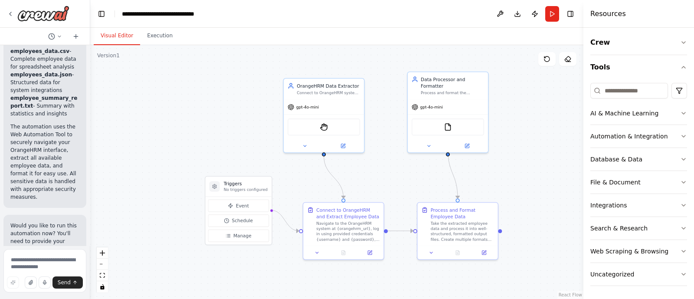
scroll to position [1484, 0]
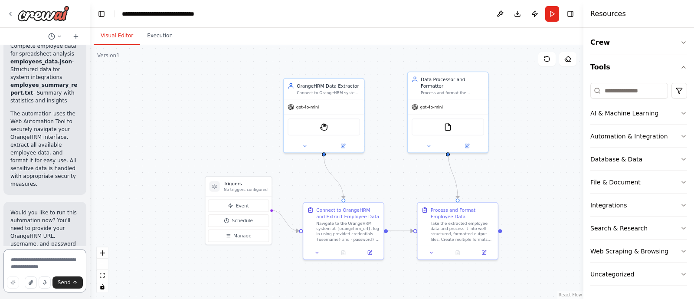
click at [40, 257] on textarea at bounding box center [44, 270] width 83 height 43
click at [45, 264] on textarea at bounding box center [44, 270] width 83 height 43
paste textarea "*********"
type textarea "*********"
click at [61, 256] on textarea at bounding box center [44, 270] width 83 height 43
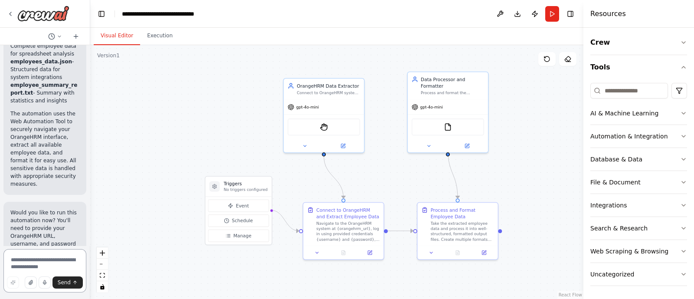
paste textarea "**********"
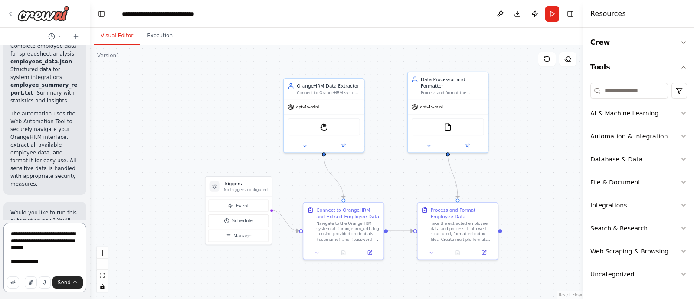
type textarea "**********"
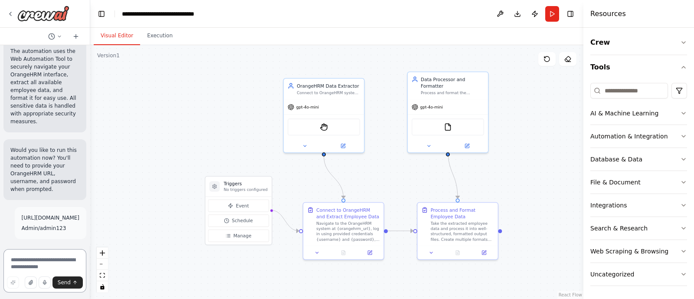
click at [15, 269] on textarea at bounding box center [44, 270] width 83 height 43
click at [24, 279] on div "Send" at bounding box center [45, 282] width 76 height 12
click at [26, 263] on textarea at bounding box center [44, 270] width 83 height 43
paste textarea "**********"
type textarea "**********"
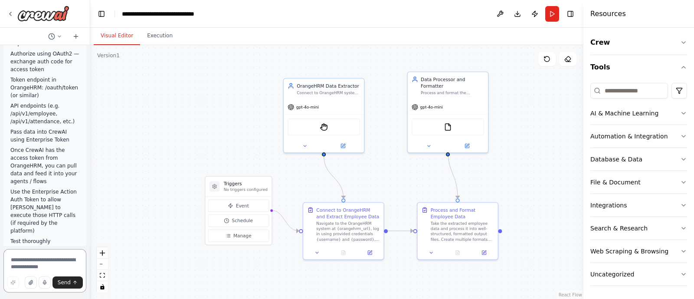
scroll to position [2005, 0]
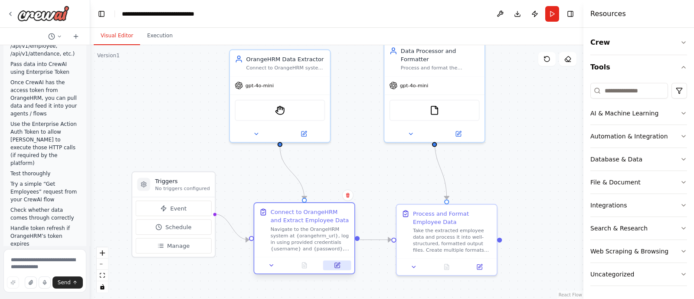
click at [339, 267] on icon at bounding box center [337, 265] width 5 height 5
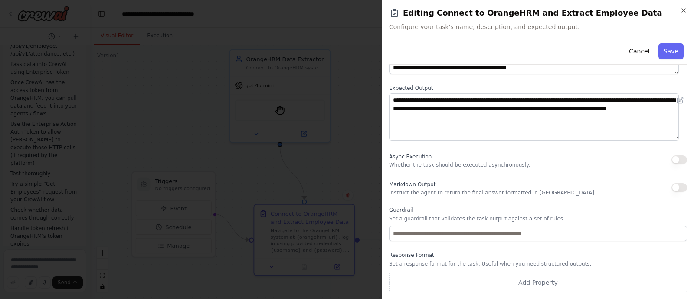
scroll to position [0, 0]
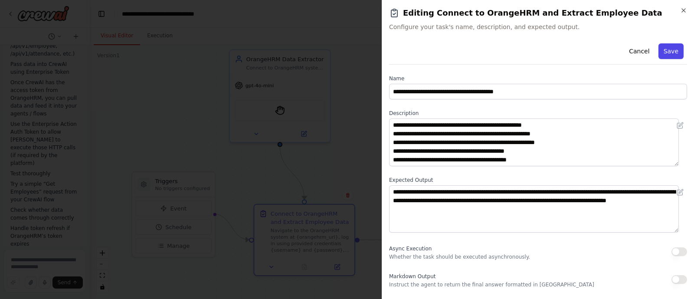
click at [670, 51] on button "Save" at bounding box center [671, 51] width 25 height 16
click at [686, 9] on icon "button" at bounding box center [684, 10] width 7 height 7
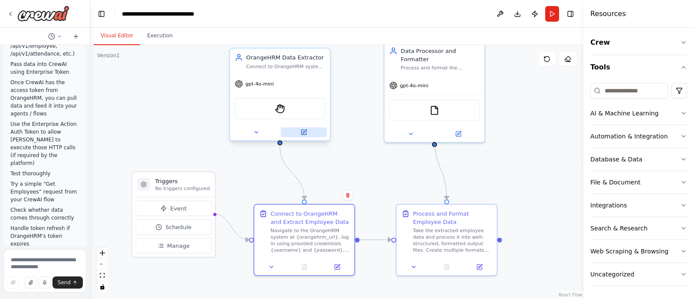
click at [302, 136] on button at bounding box center [304, 133] width 46 height 10
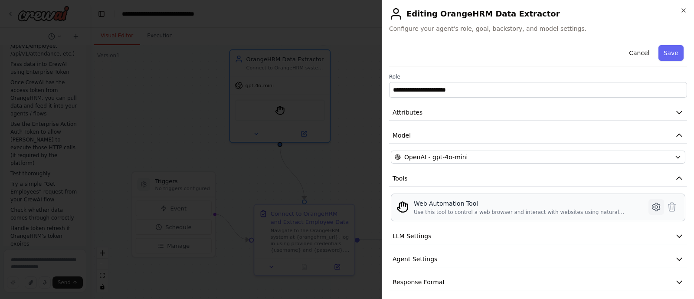
click at [653, 209] on icon at bounding box center [656, 207] width 7 height 8
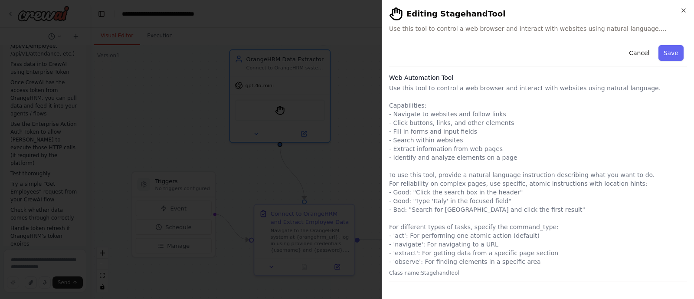
scroll to position [42, 0]
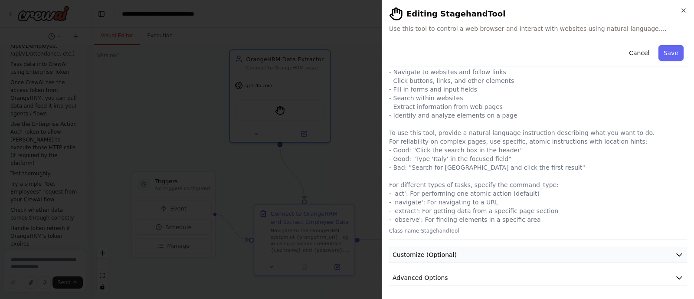
click at [484, 253] on button "Customize (Optional)" at bounding box center [538, 255] width 298 height 16
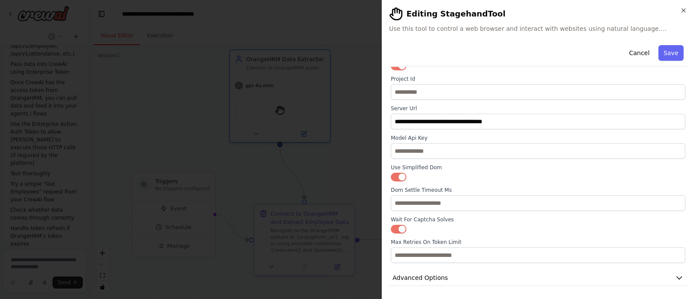
scroll to position [0, 0]
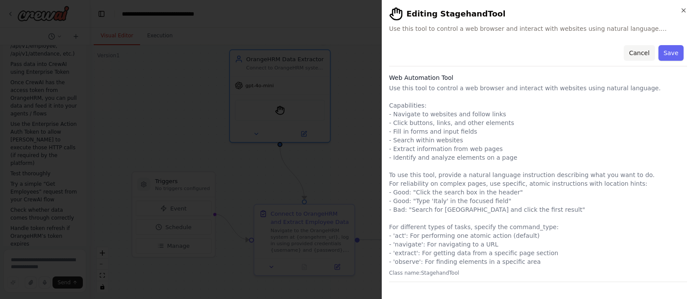
click at [633, 56] on button "Cancel" at bounding box center [639, 53] width 31 height 16
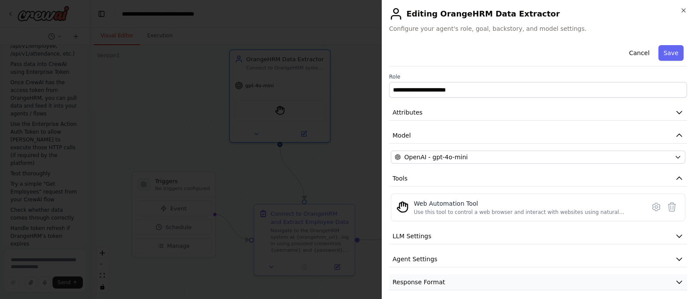
click at [436, 278] on span "Response Format" at bounding box center [419, 282] width 53 height 9
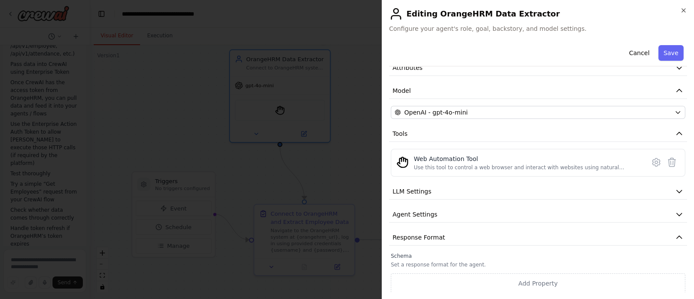
click at [501, 261] on p "Set a response format for the agent." at bounding box center [538, 264] width 295 height 7
click at [482, 236] on button "Response Format" at bounding box center [538, 238] width 298 height 16
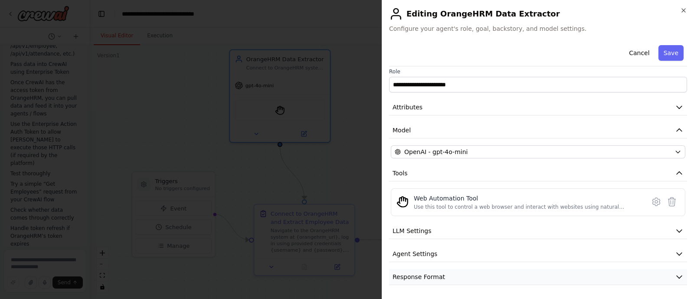
scroll to position [4, 0]
click at [438, 252] on button "Agent Settings" at bounding box center [538, 255] width 298 height 16
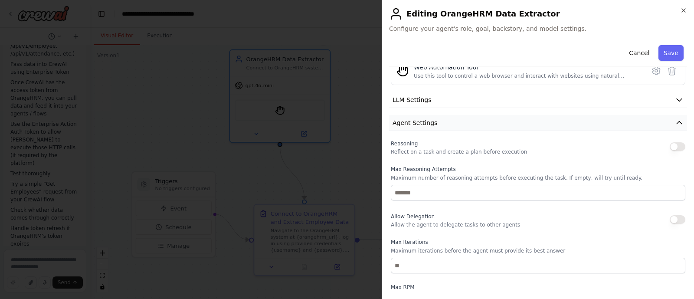
scroll to position [137, 0]
click at [635, 46] on button "Cancel" at bounding box center [639, 53] width 31 height 16
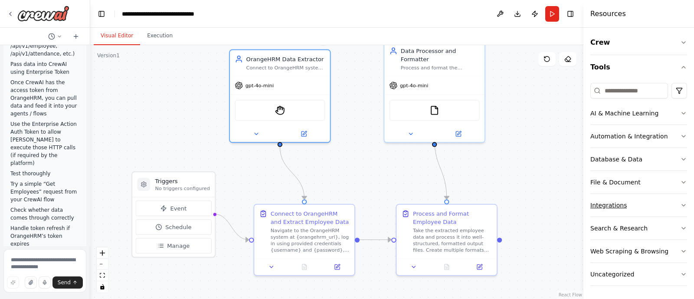
click at [611, 206] on div "Integrations" at bounding box center [609, 205] width 36 height 9
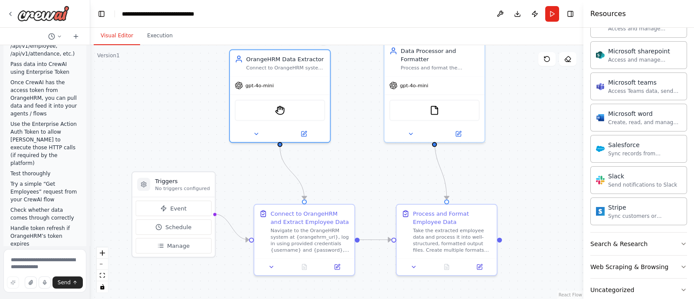
scroll to position [505, 0]
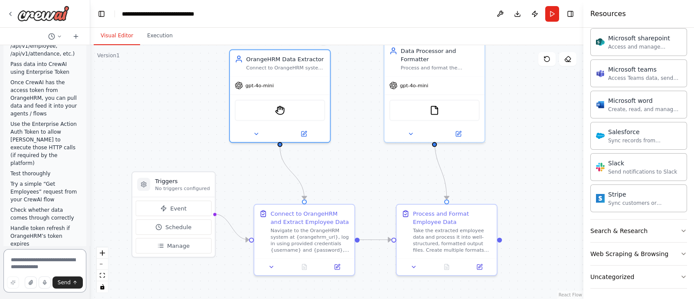
click at [52, 260] on textarea at bounding box center [44, 270] width 83 height 43
type textarea "*"
click at [305, 133] on icon at bounding box center [304, 132] width 5 height 5
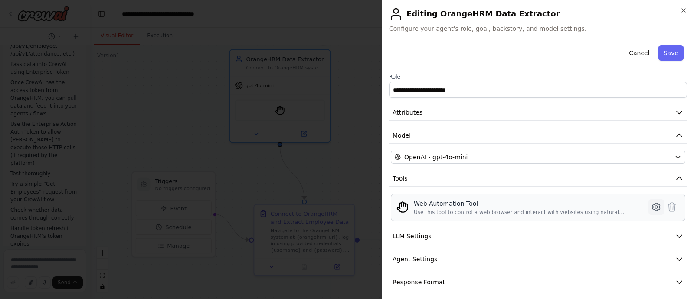
click at [655, 207] on icon at bounding box center [656, 207] width 3 height 3
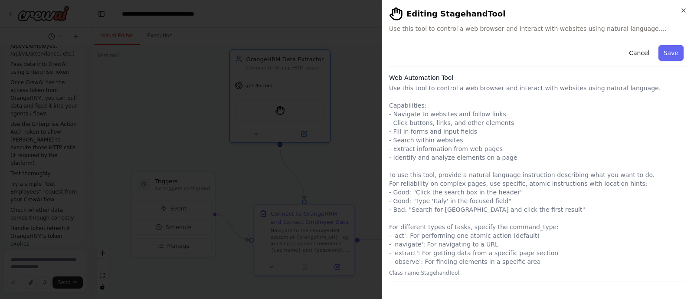
scroll to position [42, 0]
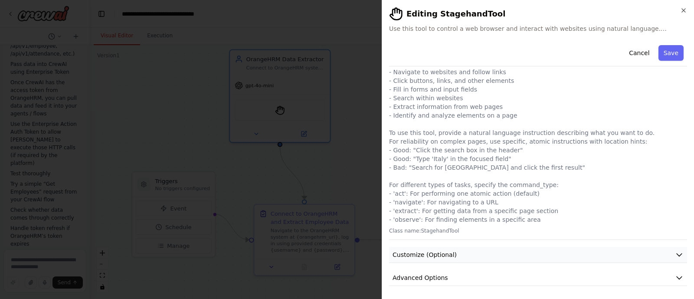
click at [579, 250] on button "Customize (Optional)" at bounding box center [538, 255] width 298 height 16
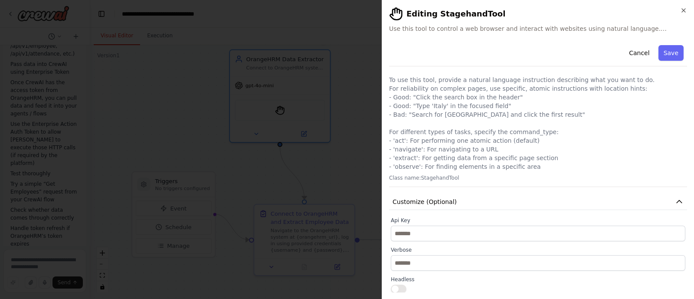
scroll to position [96, 0]
click at [675, 202] on icon "button" at bounding box center [679, 200] width 9 height 9
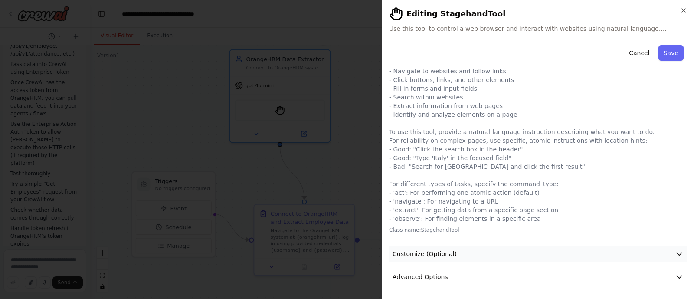
scroll to position [42, 0]
click at [667, 58] on button "Save" at bounding box center [671, 53] width 25 height 16
click at [668, 53] on button "Save" at bounding box center [671, 53] width 25 height 16
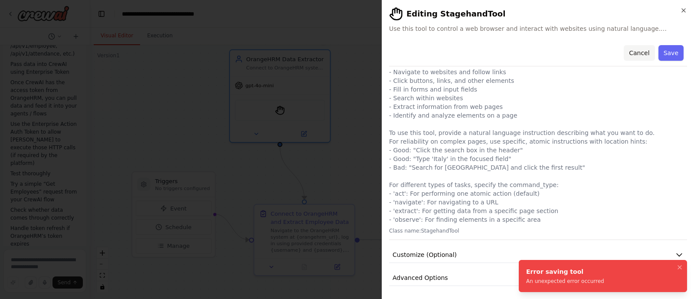
click at [638, 55] on button "Cancel" at bounding box center [639, 53] width 31 height 16
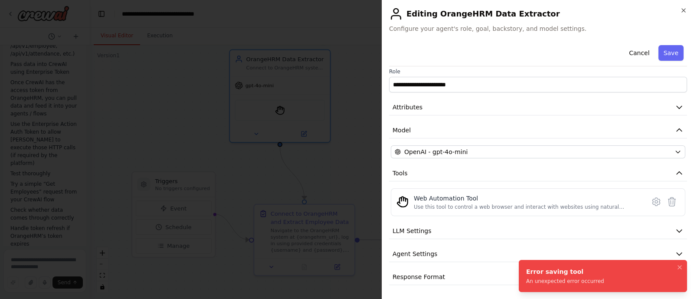
scroll to position [4, 0]
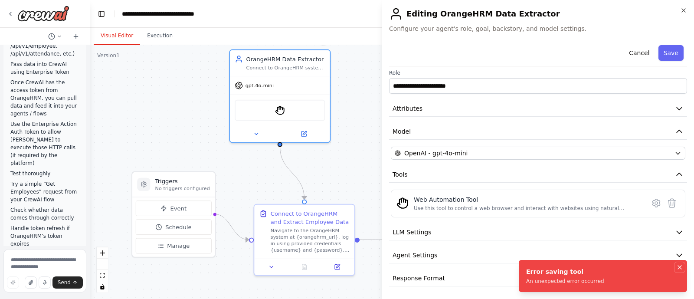
click at [681, 266] on icon "Notifications (F8)" at bounding box center [680, 267] width 7 height 7
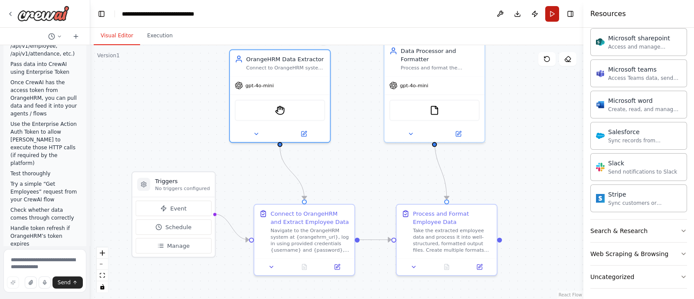
click at [551, 16] on button "Run" at bounding box center [553, 14] width 14 height 16
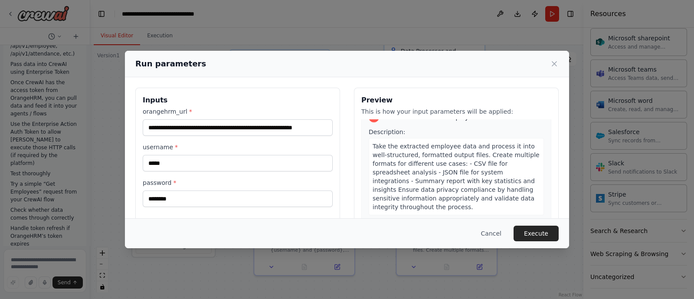
scroll to position [243, 0]
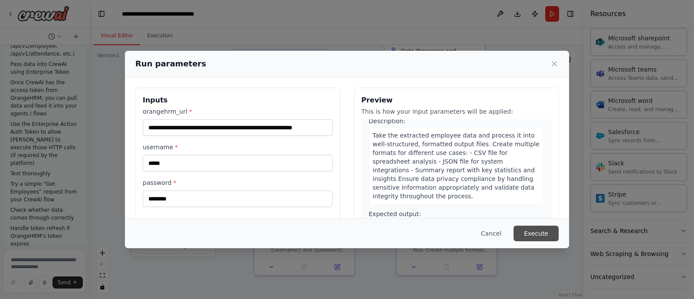
click at [547, 235] on button "Execute" at bounding box center [536, 234] width 45 height 16
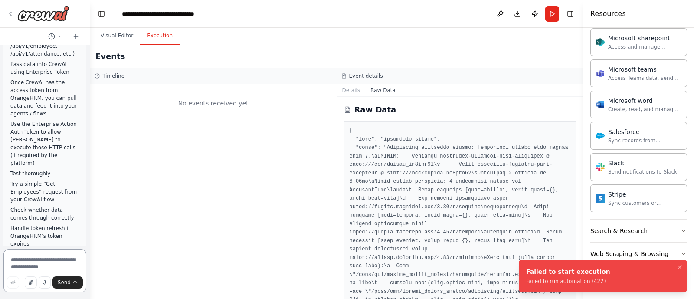
click at [35, 259] on textarea at bounding box center [44, 270] width 83 height 43
type textarea "*"
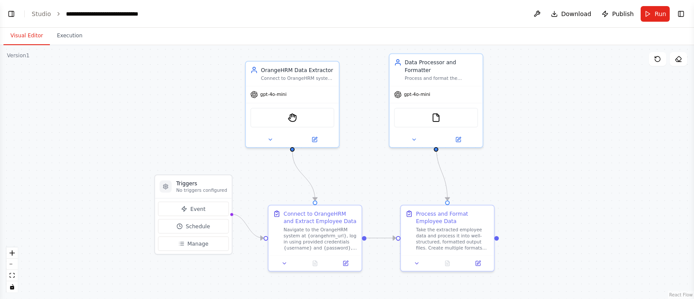
drag, startPoint x: 488, startPoint y: 158, endPoint x: 569, endPoint y: 107, distance: 95.6
click at [569, 107] on div ".deletable-edge-delete-btn { width: 20px; height: 20px; border: 0px solid #ffff…" at bounding box center [347, 172] width 694 height 254
click at [11, 12] on button "Toggle Left Sidebar" at bounding box center [11, 14] width 12 height 12
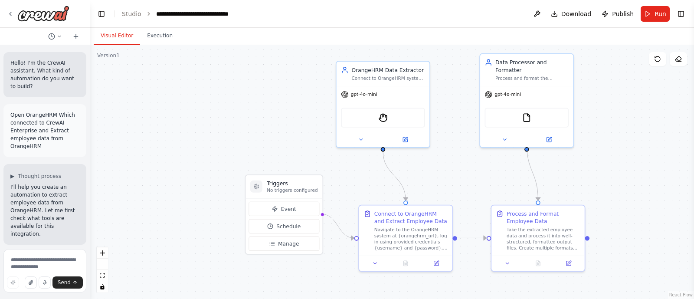
scroll to position [1484, 0]
